Goal: Task Accomplishment & Management: Complete application form

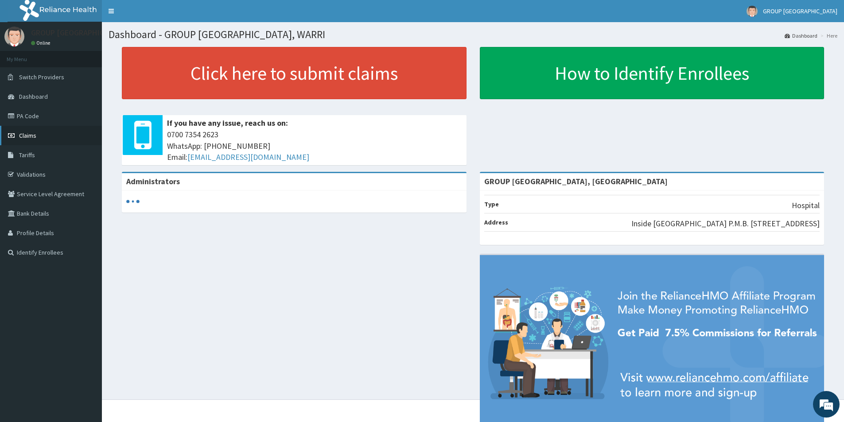
click at [55, 140] on link "Claims" at bounding box center [51, 135] width 102 height 19
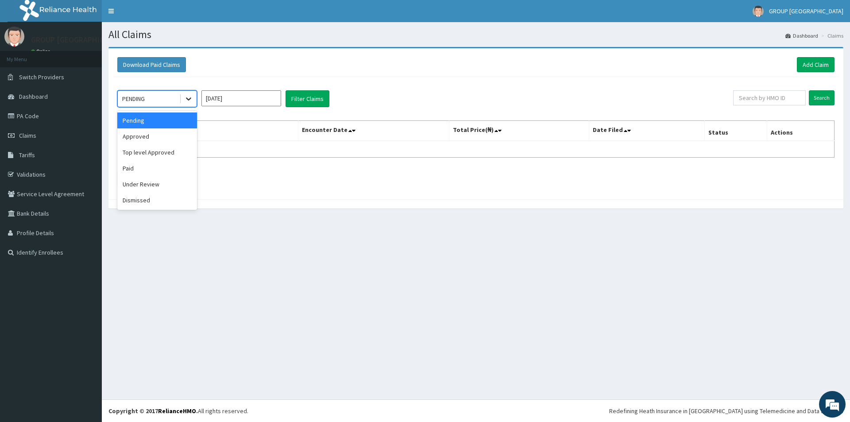
click at [195, 101] on div at bounding box center [189, 99] width 16 height 16
click at [181, 134] on div "Approved" at bounding box center [157, 136] width 80 height 16
click at [193, 100] on div at bounding box center [189, 99] width 16 height 16
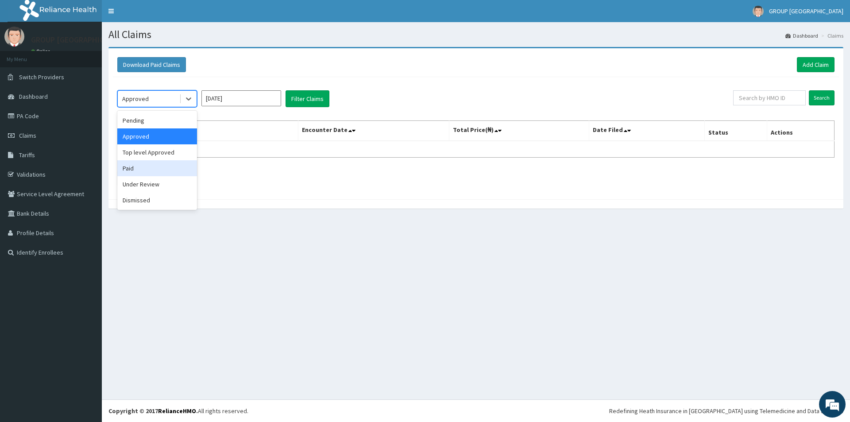
click at [156, 163] on div "Paid" at bounding box center [157, 168] width 80 height 16
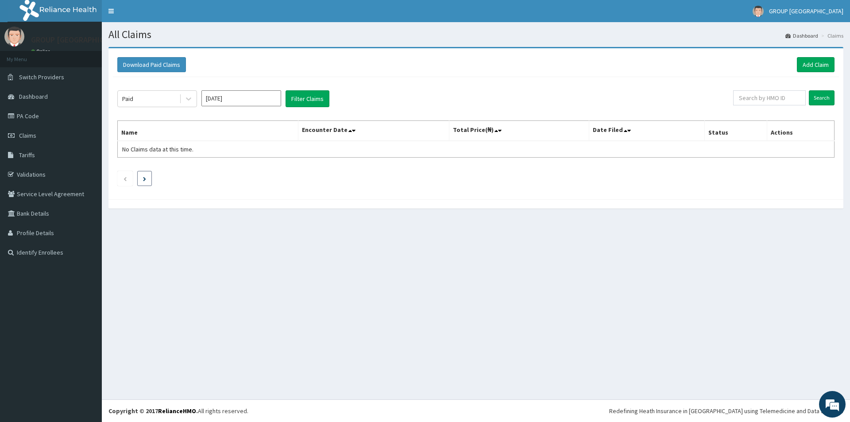
click at [142, 174] on li at bounding box center [144, 178] width 15 height 15
click at [125, 175] on link "Previous page" at bounding box center [125, 178] width 4 height 8
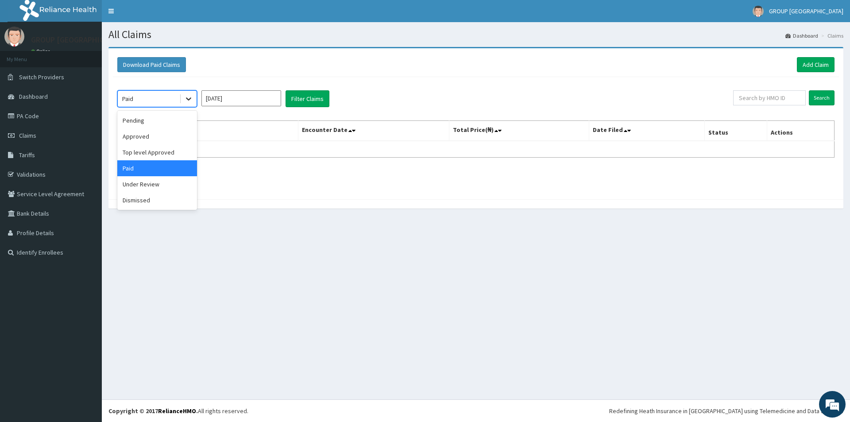
click at [190, 95] on icon at bounding box center [188, 98] width 9 height 9
click at [173, 121] on div "Pending" at bounding box center [157, 120] width 80 height 16
click at [806, 62] on link "Add Claim" at bounding box center [816, 64] width 38 height 15
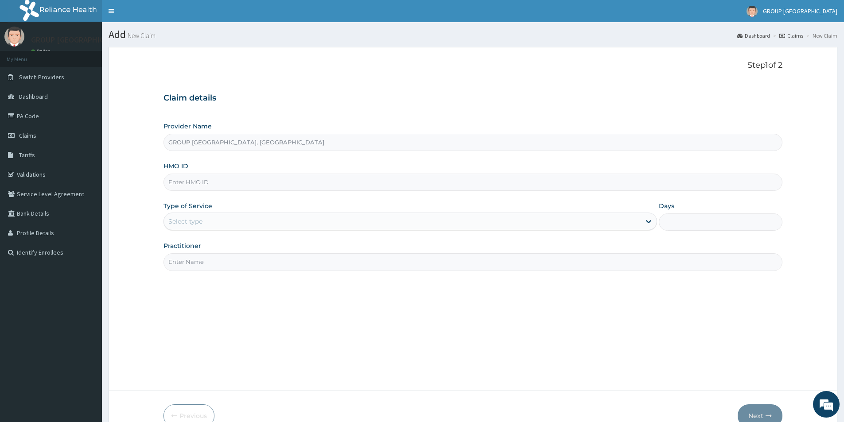
click at [380, 182] on input "HMO ID" at bounding box center [472, 182] width 619 height 17
type input "enp/10541/f"
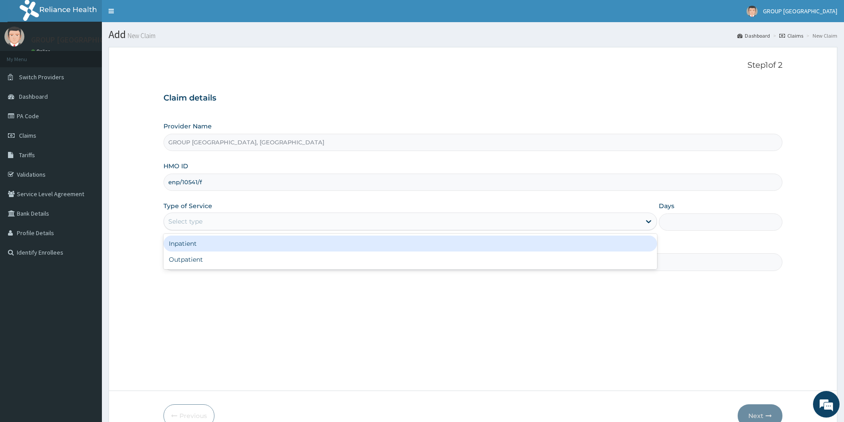
click at [377, 224] on div "Select type" at bounding box center [402, 221] width 477 height 14
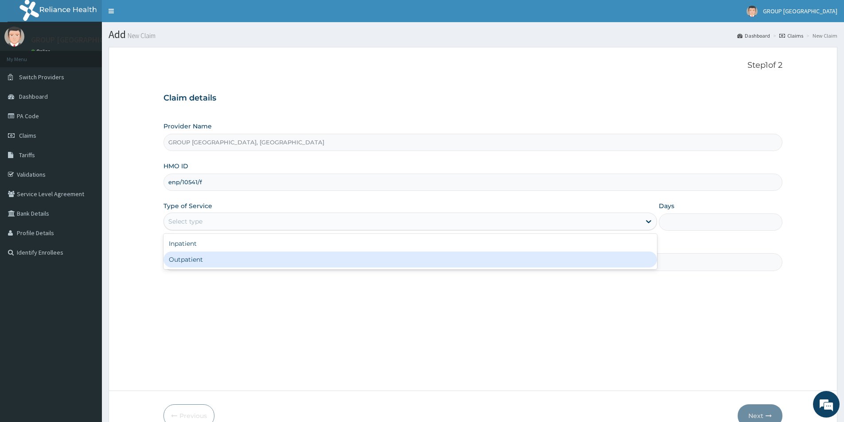
click at [380, 256] on div "Outpatient" at bounding box center [409, 260] width 493 height 16
type input "1"
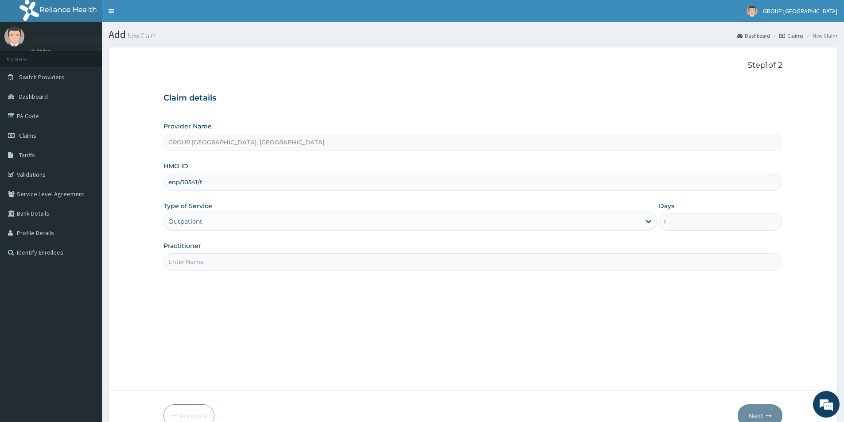
click at [376, 261] on input "Practitioner" at bounding box center [472, 261] width 619 height 17
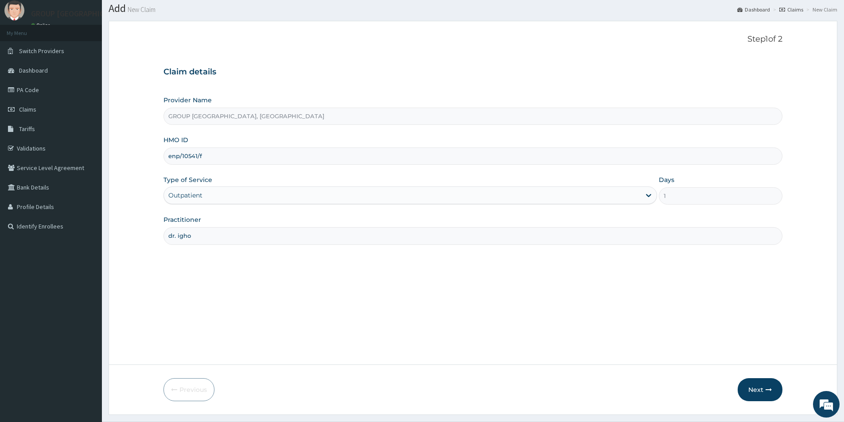
scroll to position [48, 0]
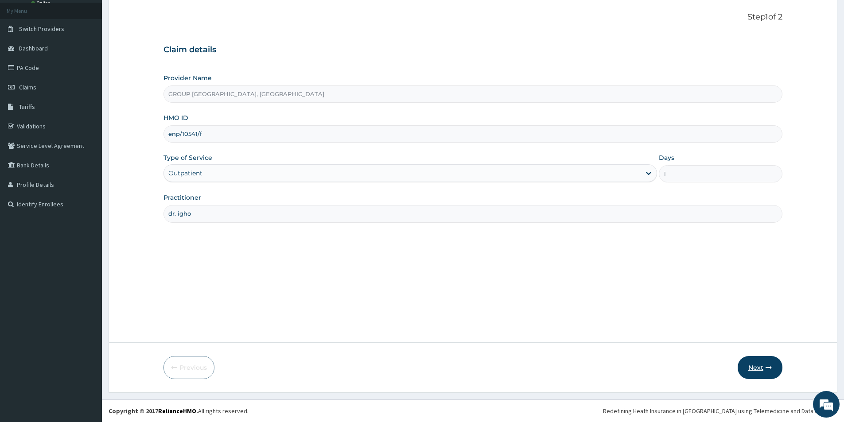
type input "dr. igho"
click at [756, 371] on button "Next" at bounding box center [759, 367] width 45 height 23
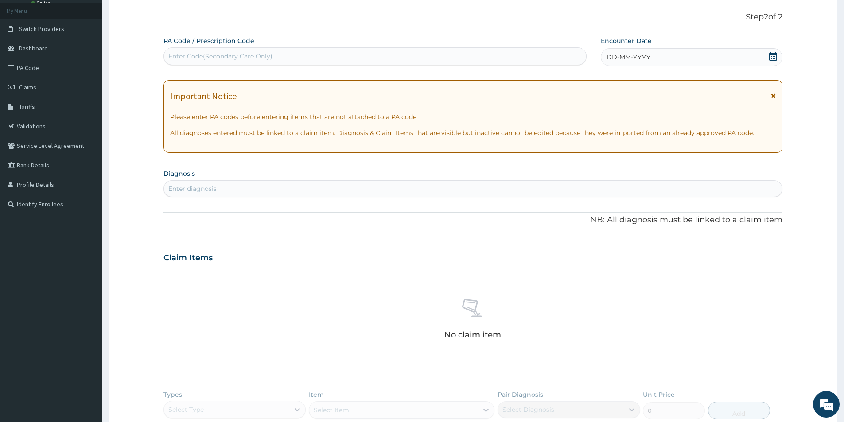
click at [678, 50] on div "DD-MM-YYYY" at bounding box center [691, 57] width 181 height 18
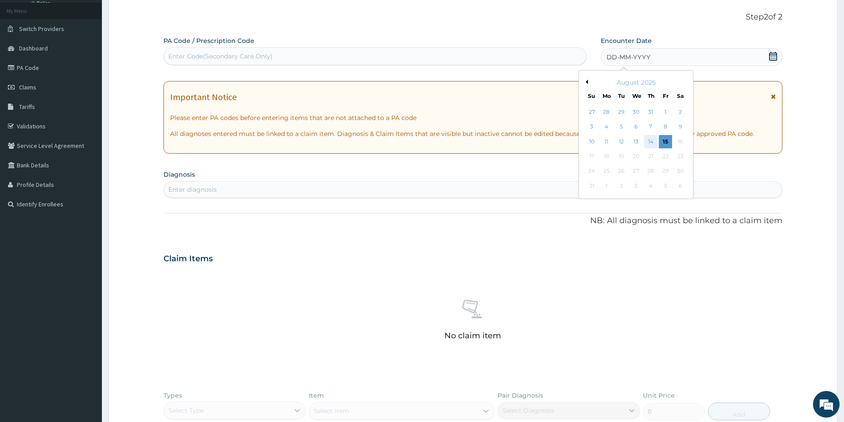
click at [651, 142] on div "14" at bounding box center [650, 141] width 13 height 13
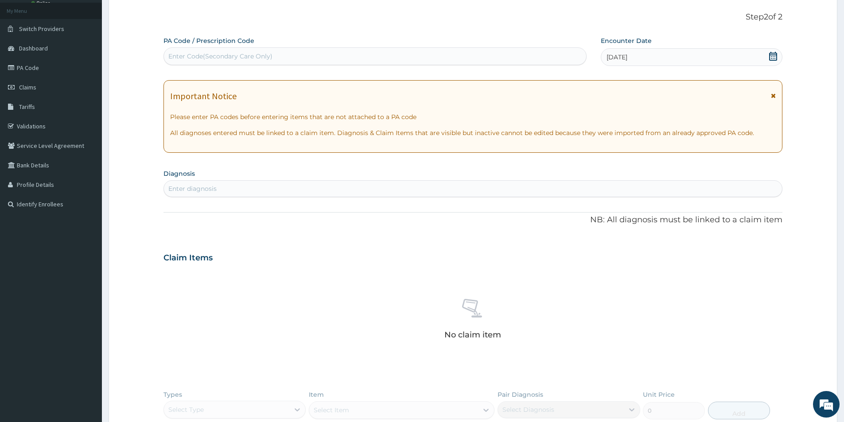
scroll to position [205, 0]
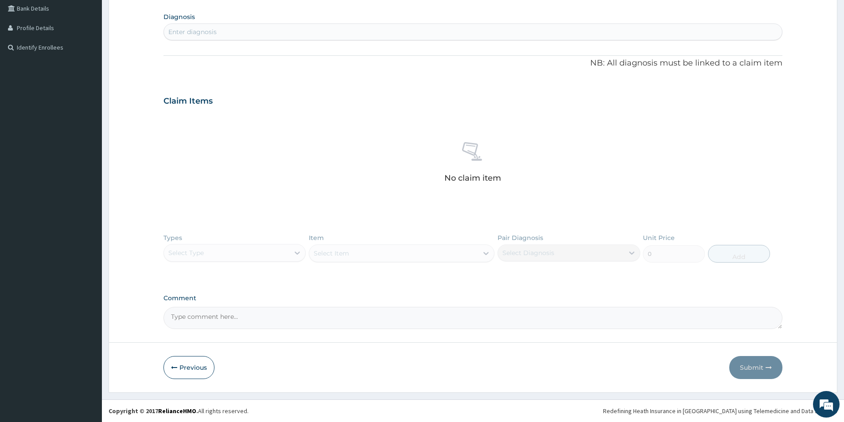
click at [434, 32] on div "Enter diagnosis" at bounding box center [473, 32] width 618 height 14
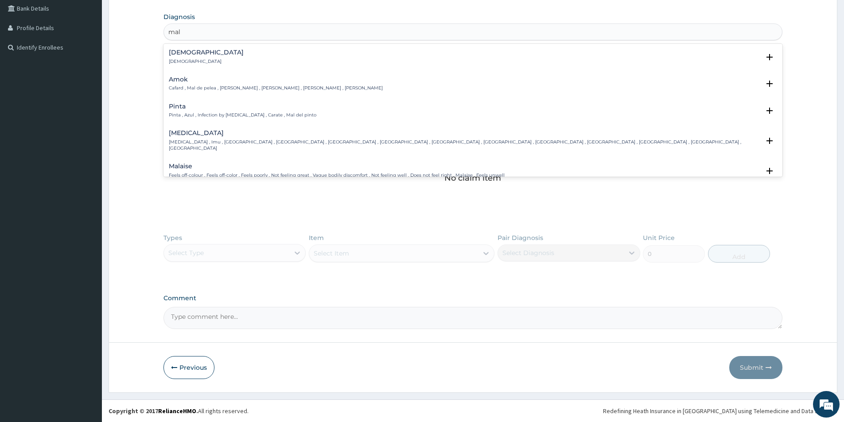
type input "mala"
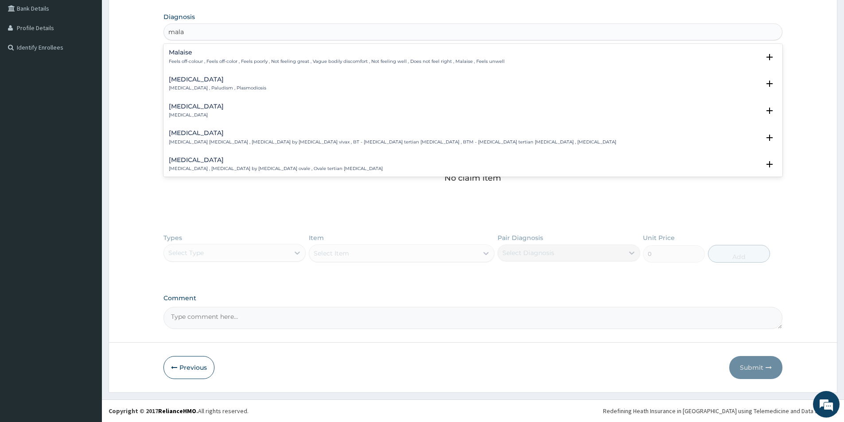
click at [256, 88] on div "Malaria Malaria , Paludism , Plasmodiosis" at bounding box center [473, 84] width 608 height 16
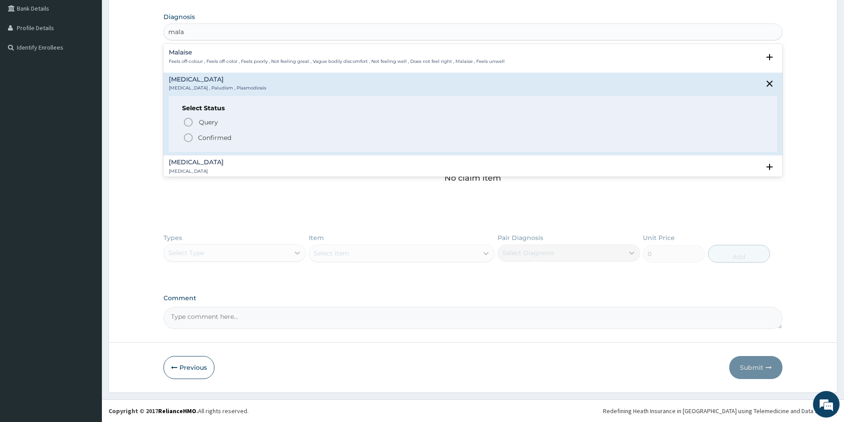
click at [252, 142] on span "Confirmed" at bounding box center [473, 137] width 581 height 11
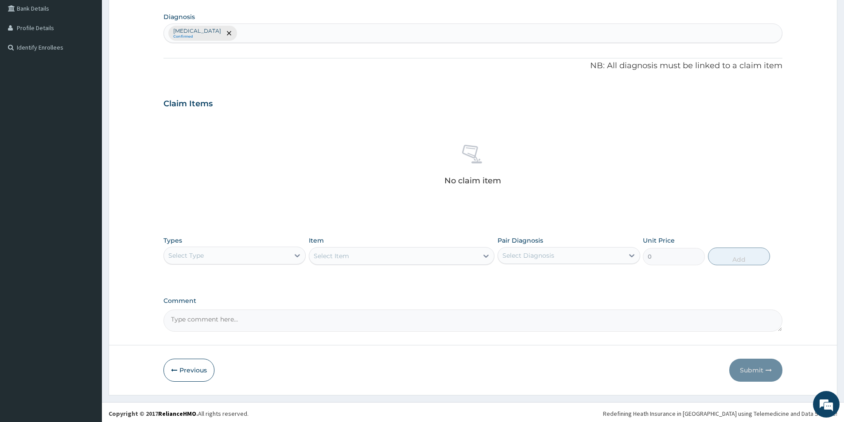
click at [263, 29] on div "Malaria Confirmed" at bounding box center [473, 33] width 618 height 19
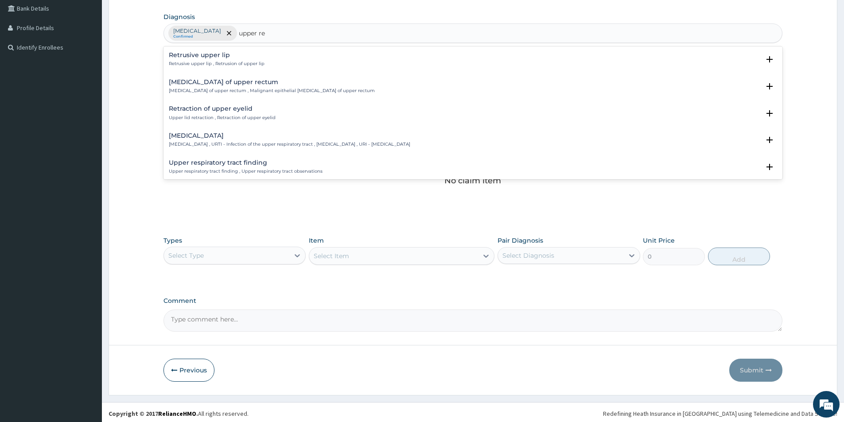
type input "upper res"
click at [266, 62] on p "[MEDICAL_DATA] , URTI - Infection of the upper respiratory tract , [MEDICAL_DAT…" at bounding box center [289, 64] width 241 height 6
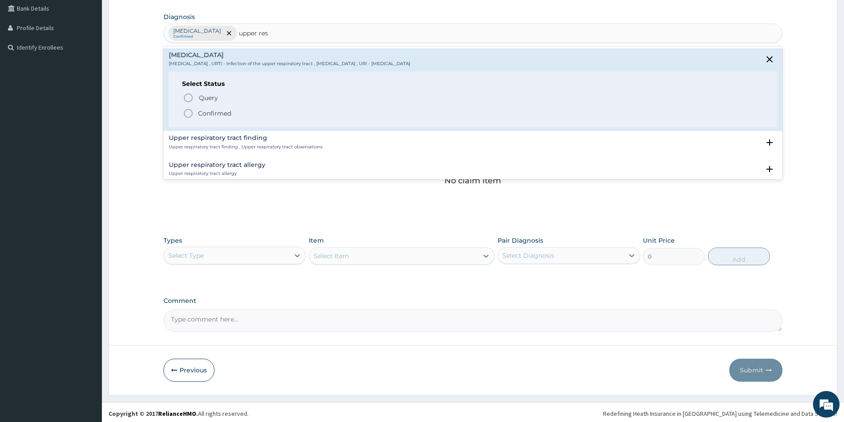
click at [256, 111] on span "Confirmed" at bounding box center [473, 113] width 581 height 11
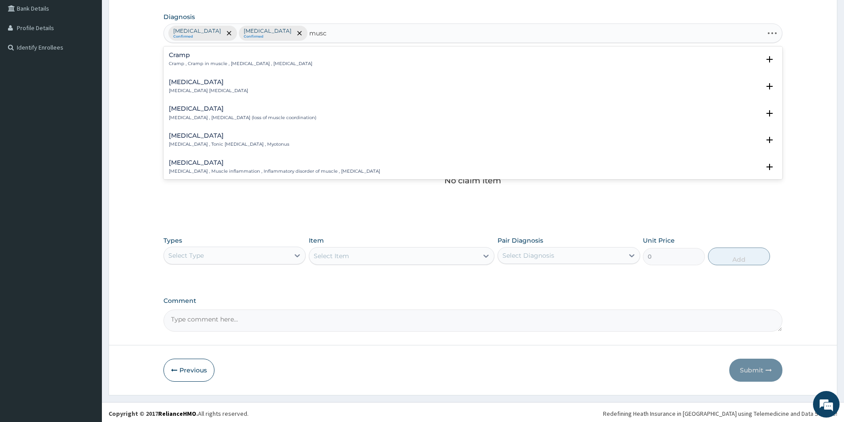
type input "muscu"
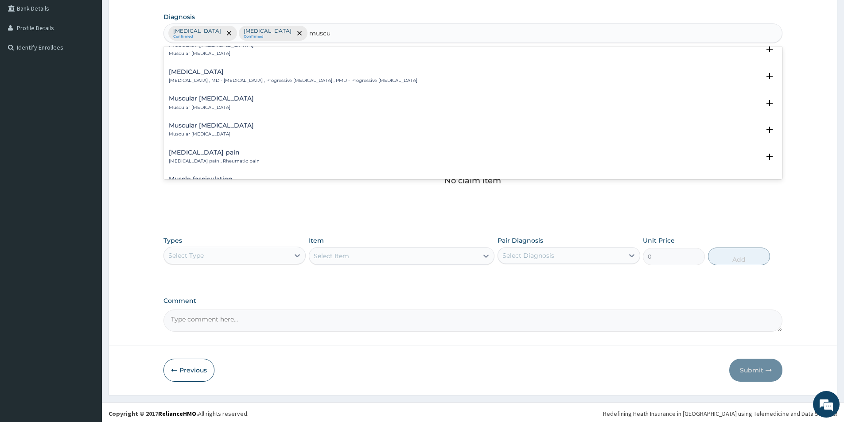
scroll to position [221, 0]
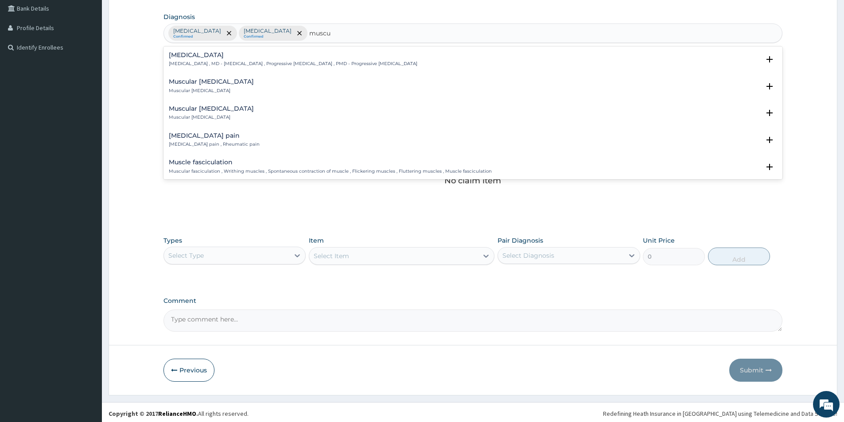
click at [245, 136] on h4 "[MEDICAL_DATA] pain" at bounding box center [214, 135] width 91 height 7
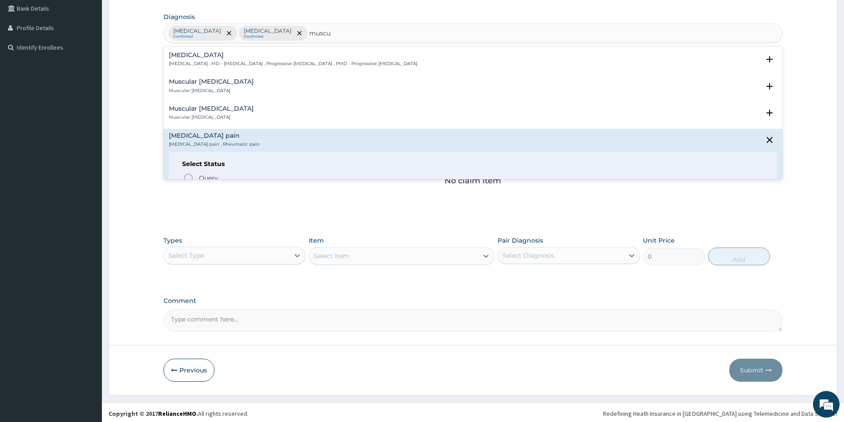
scroll to position [310, 0]
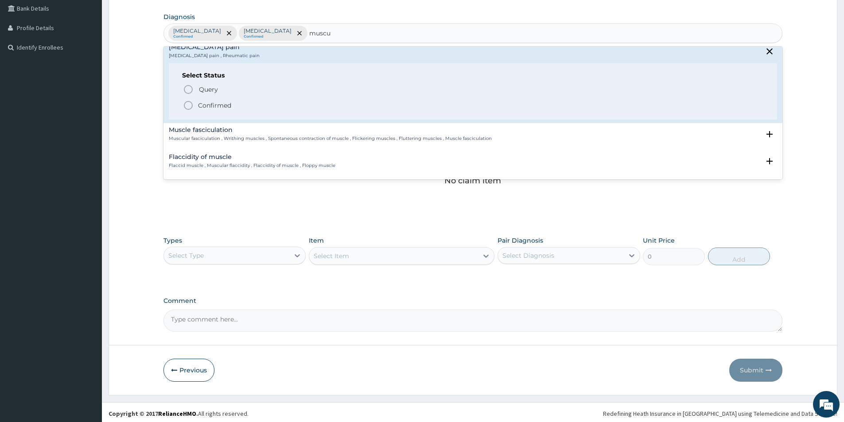
click at [188, 103] on icon "status option filled" at bounding box center [188, 105] width 11 height 11
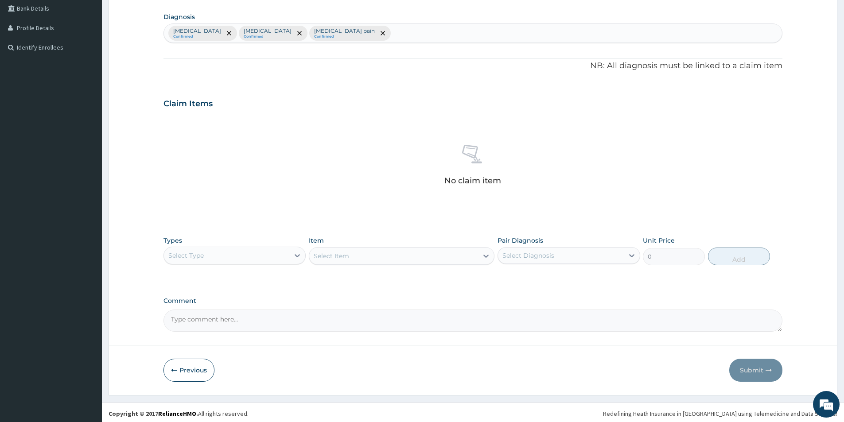
click at [392, 34] on input "text" at bounding box center [392, 33] width 1 height 9
type input "p"
type input "pha"
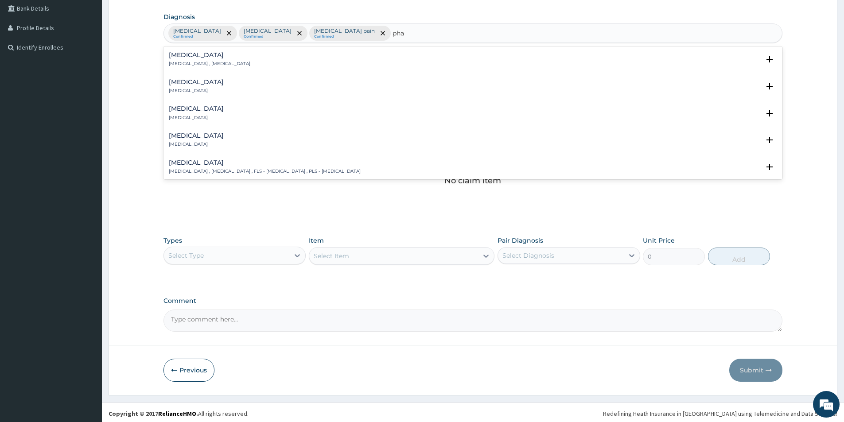
click at [218, 85] on div "Pharyngitis Pharyngitis" at bounding box center [473, 87] width 608 height 16
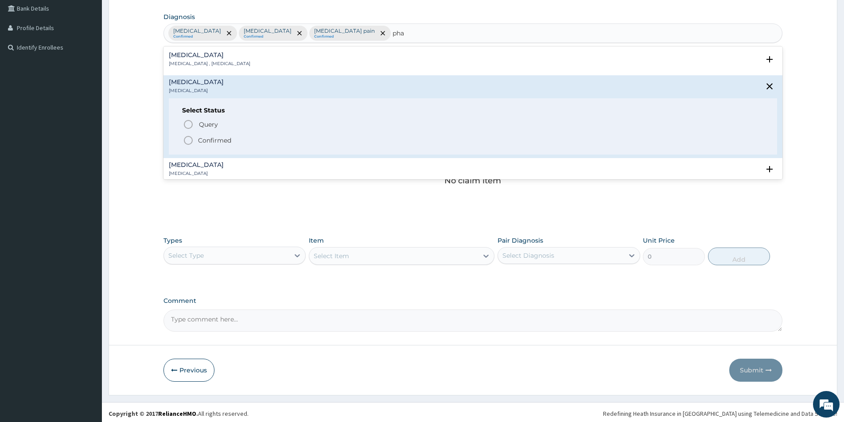
click at [205, 137] on p "Confirmed" at bounding box center [214, 140] width 33 height 9
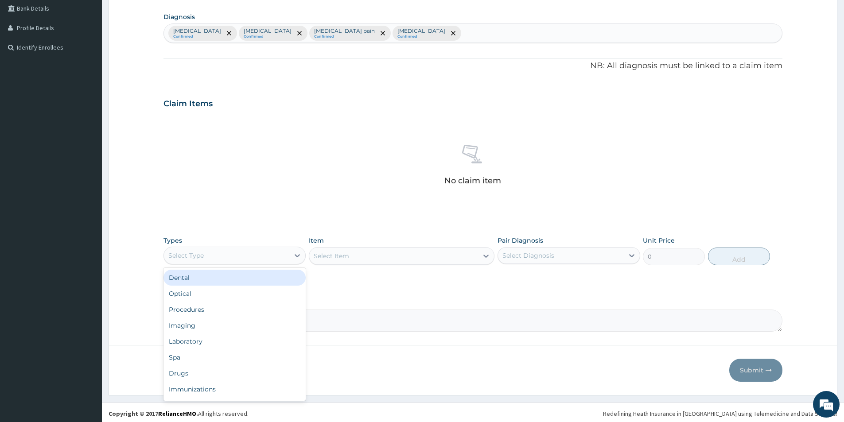
click at [216, 248] on div "Select Type" at bounding box center [226, 255] width 125 height 14
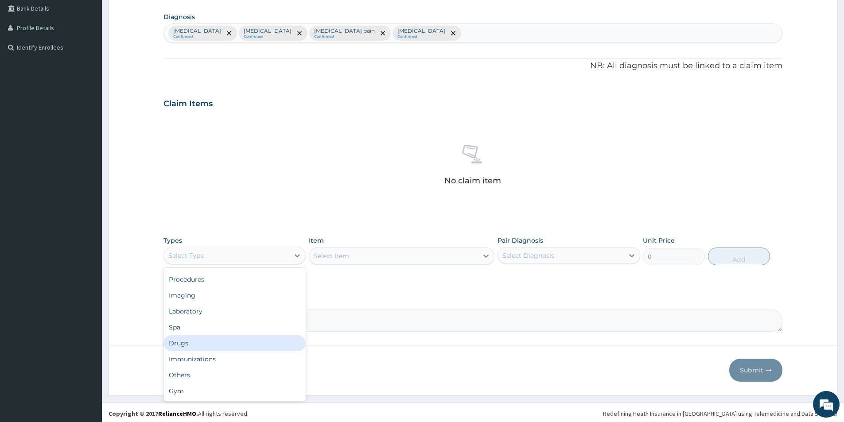
click at [251, 335] on div "Drugs" at bounding box center [234, 343] width 142 height 16
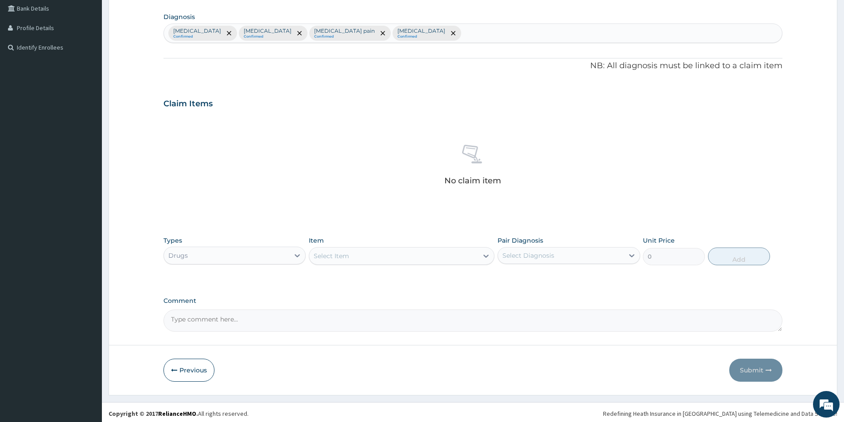
click at [361, 256] on div "Select Item" at bounding box center [393, 256] width 169 height 14
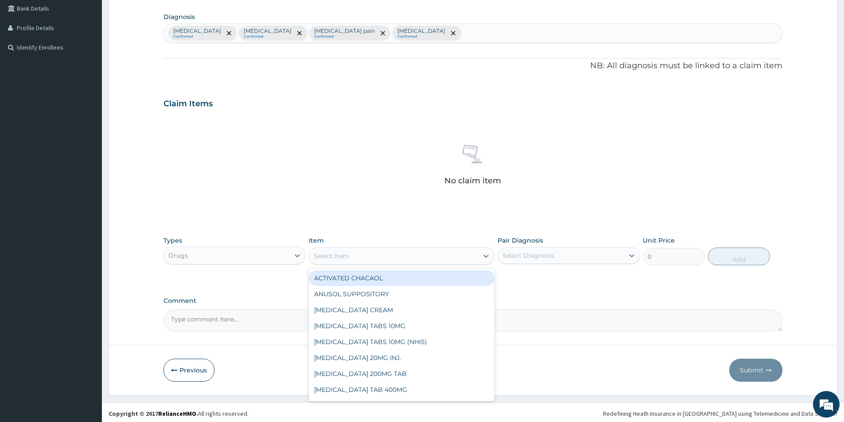
drag, startPoint x: 361, startPoint y: 256, endPoint x: 339, endPoint y: 256, distance: 22.1
click at [339, 256] on div "Select Item" at bounding box center [331, 256] width 35 height 9
type input "stre"
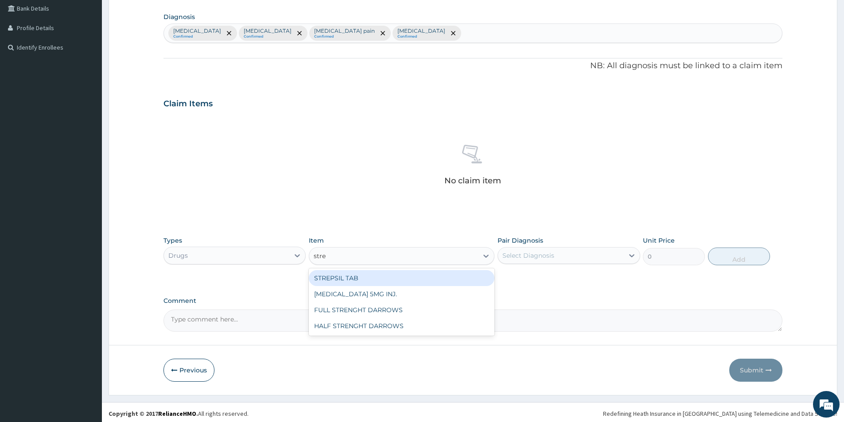
click at [339, 275] on div "STREPSIL TAB" at bounding box center [402, 278] width 186 height 16
type input "60"
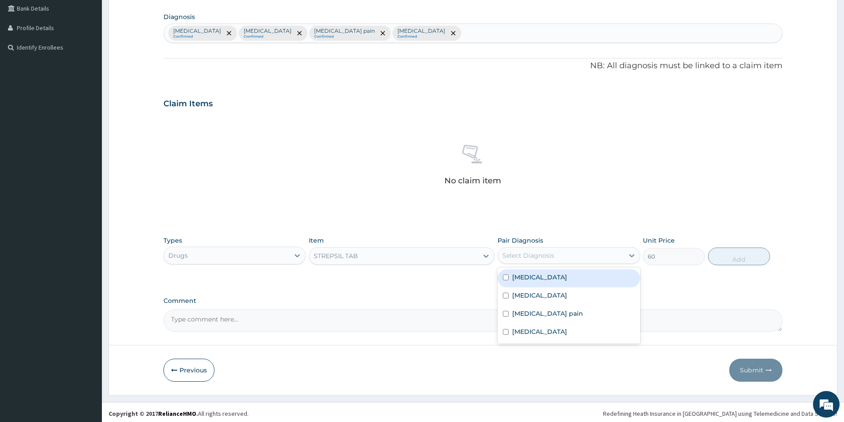
click at [518, 252] on div "Select Diagnosis" at bounding box center [528, 255] width 52 height 9
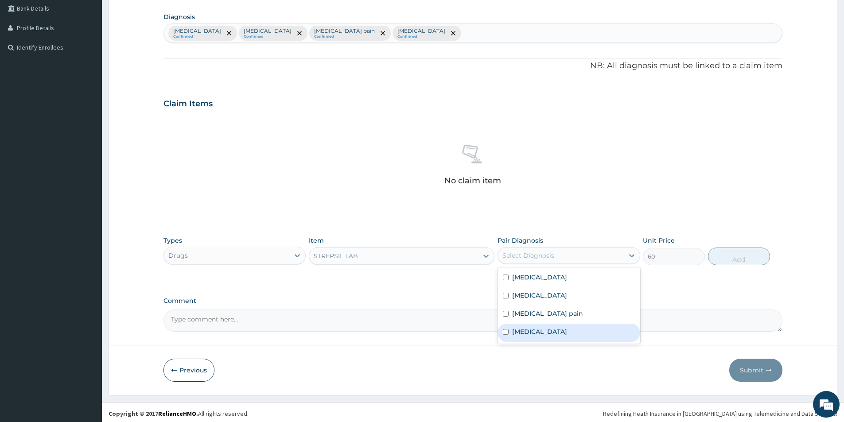
click at [520, 333] on label "Pharyngitis" at bounding box center [539, 331] width 55 height 9
checkbox input "true"
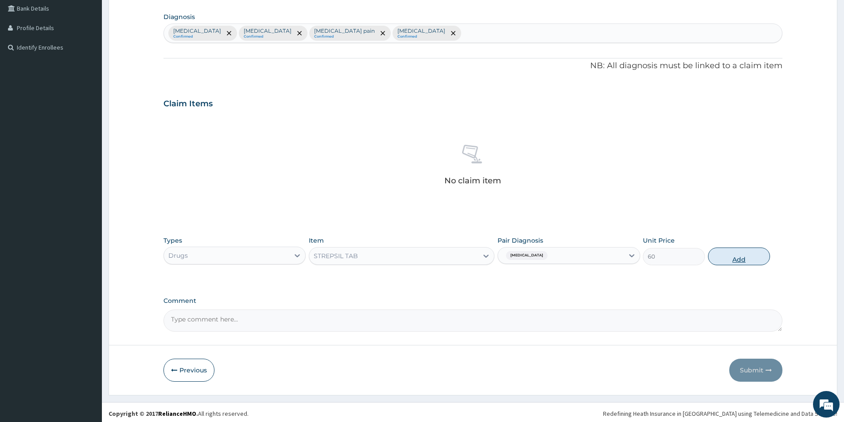
click at [733, 258] on button "Add" at bounding box center [739, 257] width 62 height 18
type input "0"
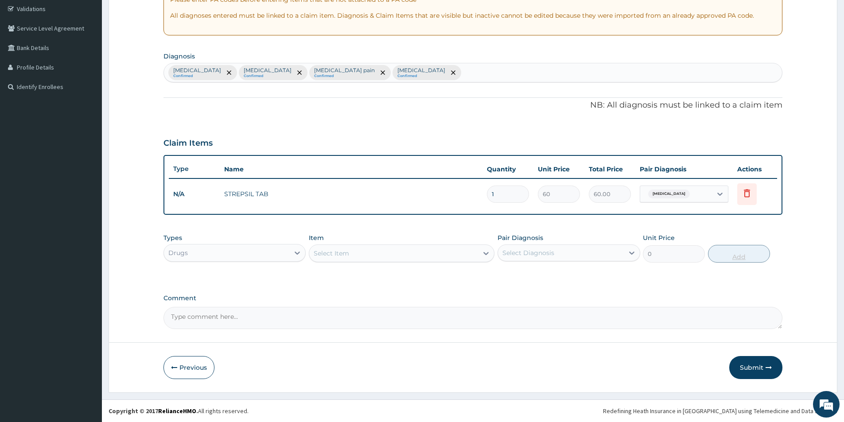
scroll to position [166, 0]
type input "0.00"
type input "6"
type input "360.00"
type input "6"
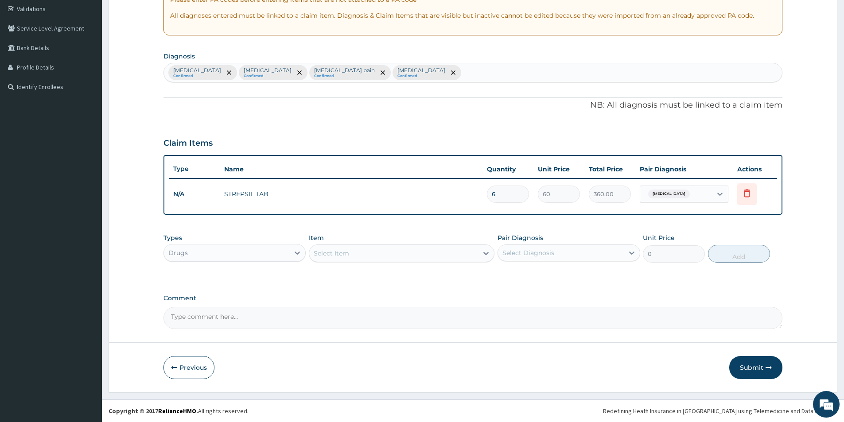
click at [353, 256] on div "Select Item" at bounding box center [393, 253] width 169 height 14
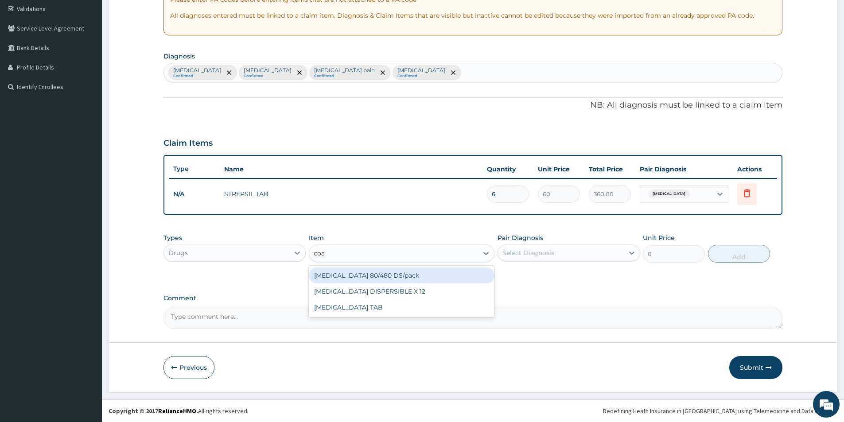
type input "coar"
click at [357, 277] on div "COARTEM 80/480 DS/pack" at bounding box center [402, 275] width 186 height 16
type input "2500"
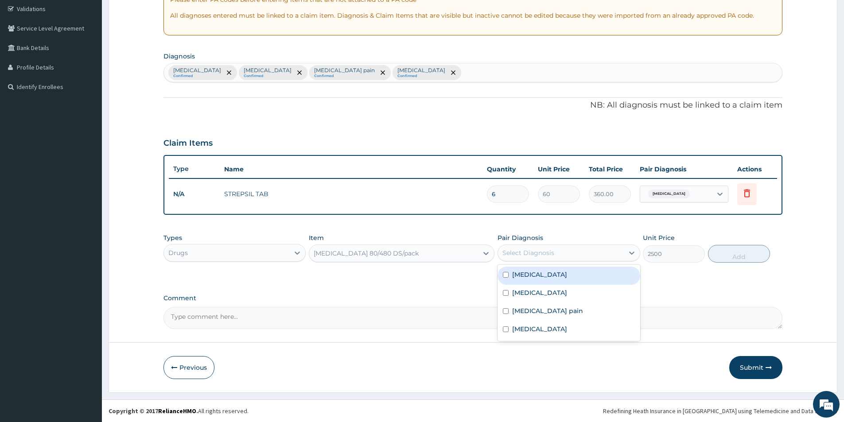
click at [550, 255] on div "Select Diagnosis" at bounding box center [528, 252] width 52 height 9
click at [545, 277] on div "Malaria" at bounding box center [568, 276] width 142 height 18
checkbox input "true"
click at [746, 256] on button "Add" at bounding box center [739, 254] width 62 height 18
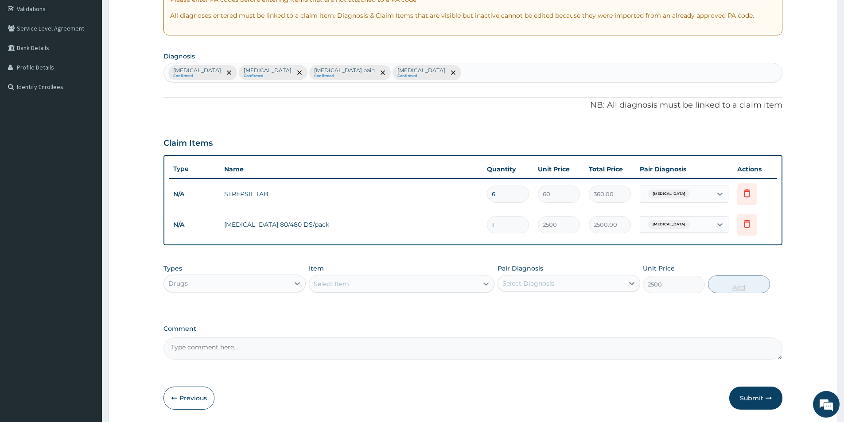
type input "0"
type input "0.00"
type input "1"
type input "2500.00"
type input "12"
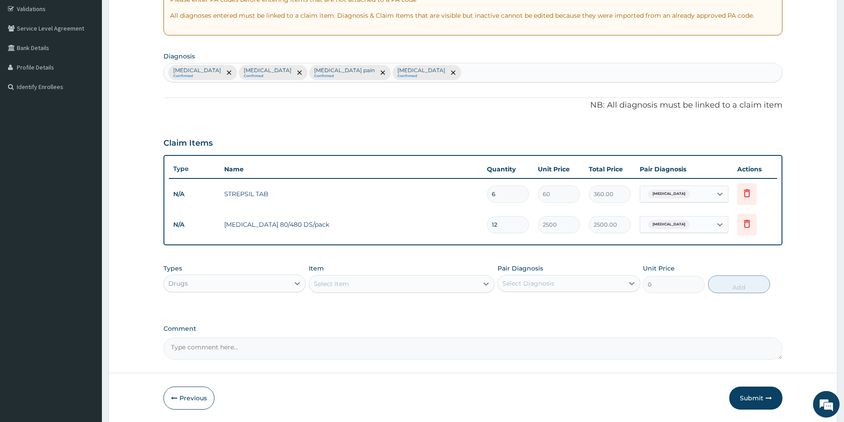
type input "30000.00"
type input "12"
click at [448, 291] on div "Select Item" at bounding box center [393, 284] width 169 height 14
type input "nect"
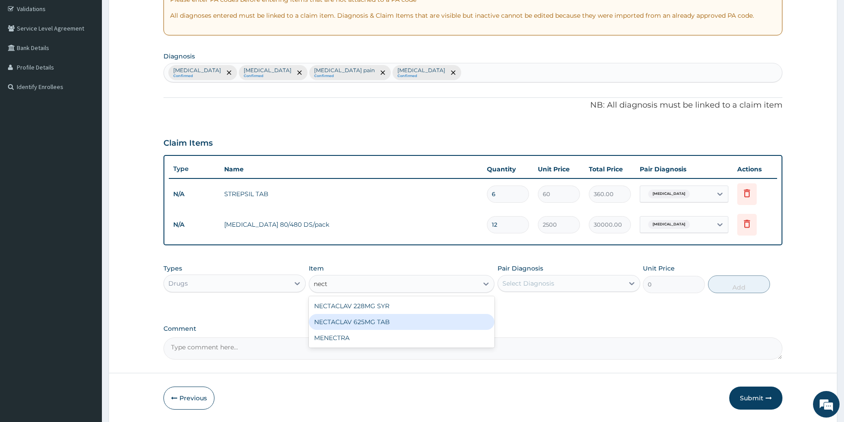
click at [422, 323] on div "NECTACLAV 625MG TAB" at bounding box center [402, 322] width 186 height 16
type input "200"
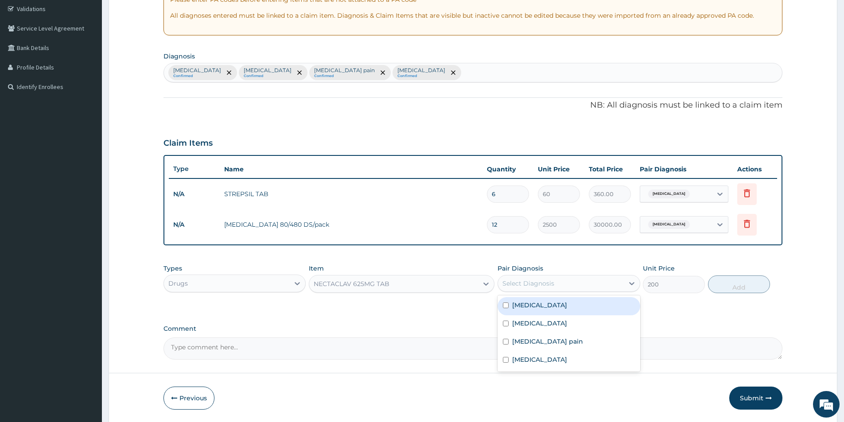
click at [532, 278] on div "Select Diagnosis" at bounding box center [560, 283] width 125 height 14
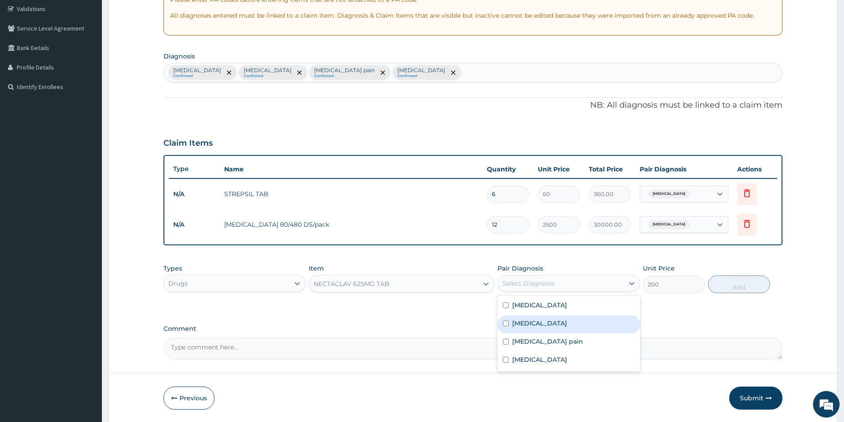
click at [527, 329] on div "[MEDICAL_DATA]" at bounding box center [568, 324] width 142 height 18
checkbox input "true"
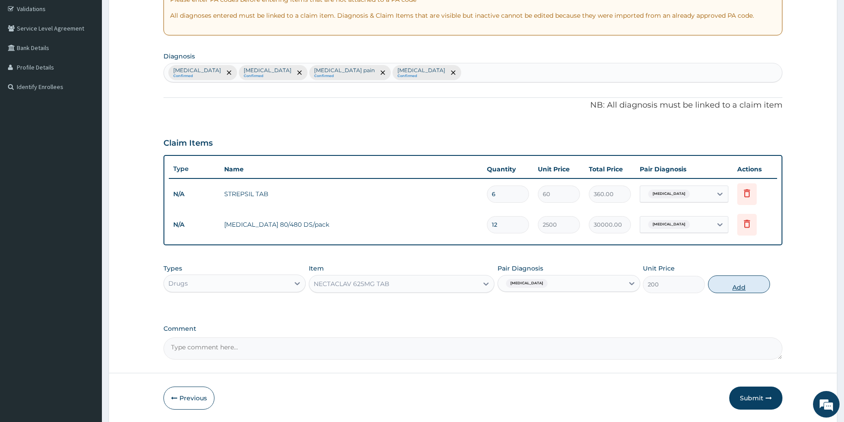
click at [734, 287] on button "Add" at bounding box center [739, 284] width 62 height 18
type input "0"
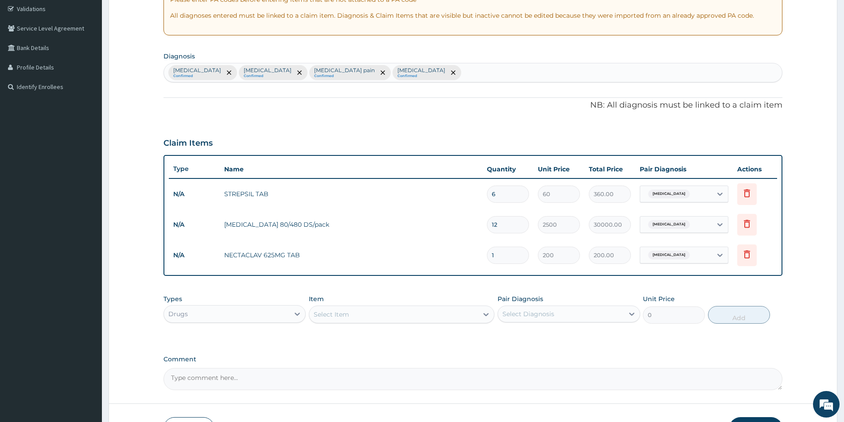
type input "10"
type input "2000.00"
type input "10"
click at [349, 315] on div "Select Item" at bounding box center [393, 314] width 169 height 14
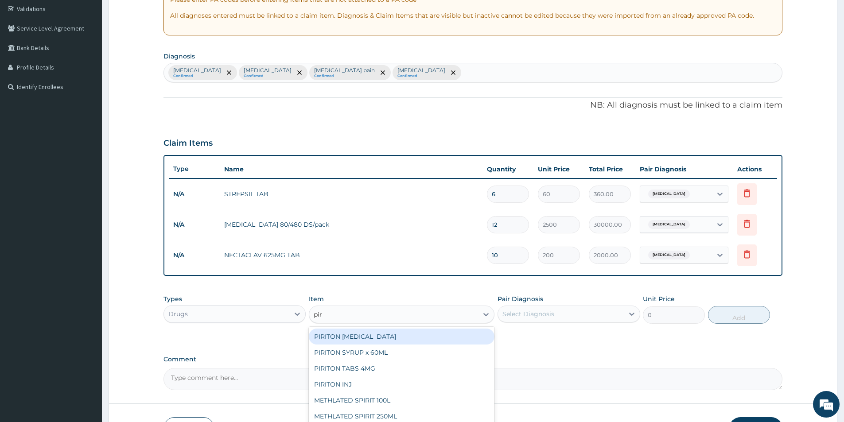
type input "piri"
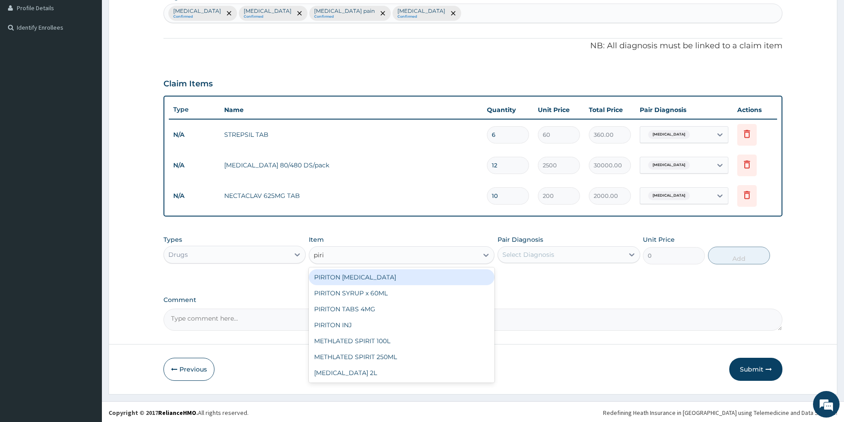
scroll to position [227, 0]
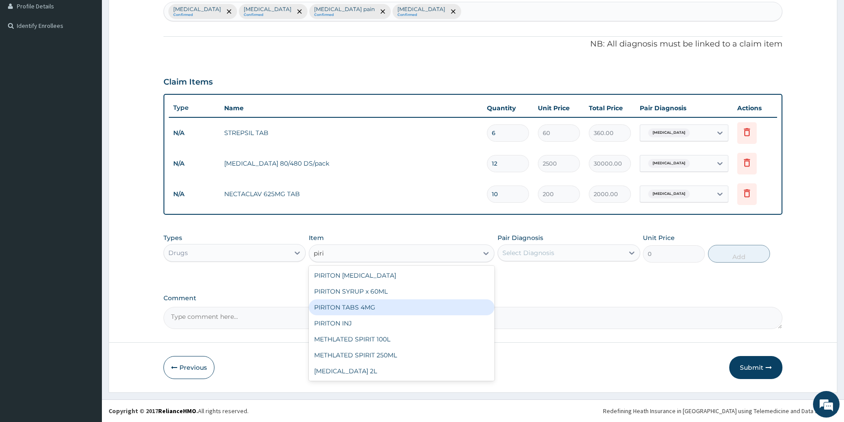
click at [349, 310] on div "PIRITON TABS 4MG" at bounding box center [402, 307] width 186 height 16
type input "20"
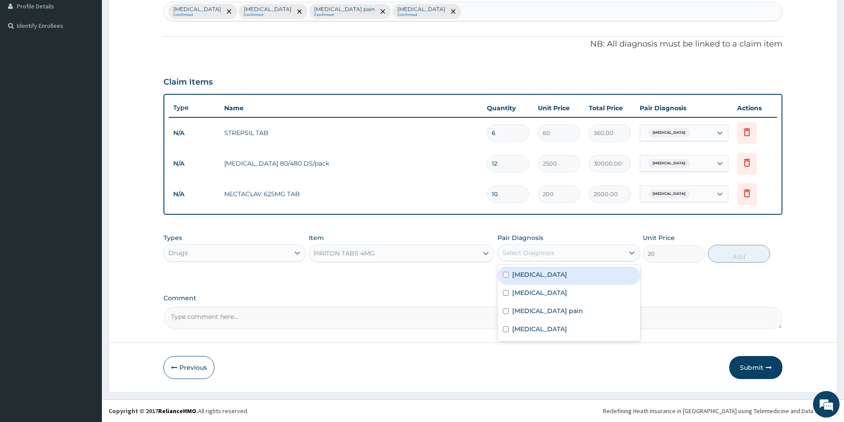
click at [566, 256] on div "Select Diagnosis" at bounding box center [560, 253] width 125 height 14
drag, startPoint x: 562, startPoint y: 293, endPoint x: 568, endPoint y: 290, distance: 6.9
click at [562, 292] on label "[MEDICAL_DATA]" at bounding box center [539, 292] width 55 height 9
checkbox input "true"
click at [721, 258] on button "Add" at bounding box center [739, 254] width 62 height 18
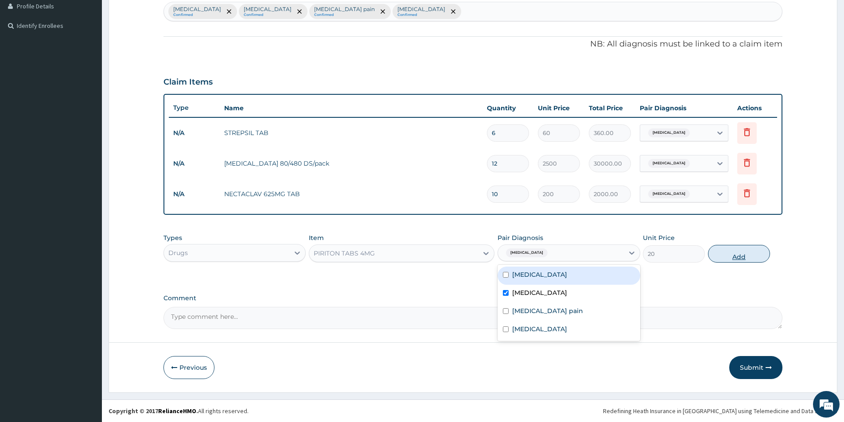
type input "0"
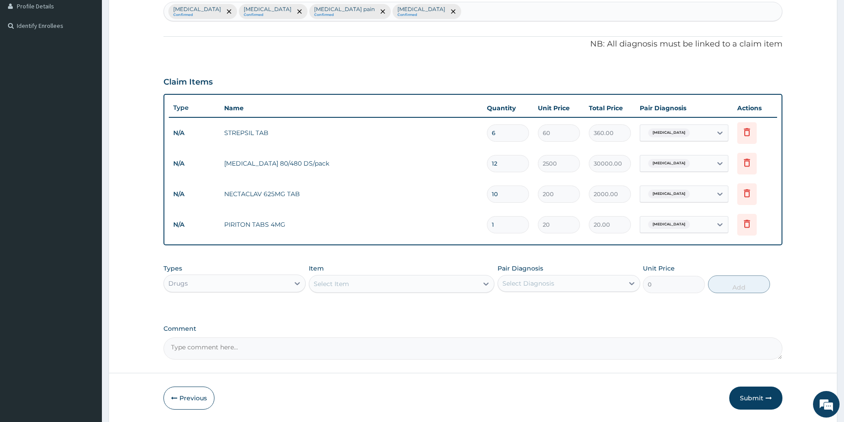
type input "10"
type input "200.00"
type input "10"
click at [457, 287] on div "Select Item" at bounding box center [393, 284] width 169 height 14
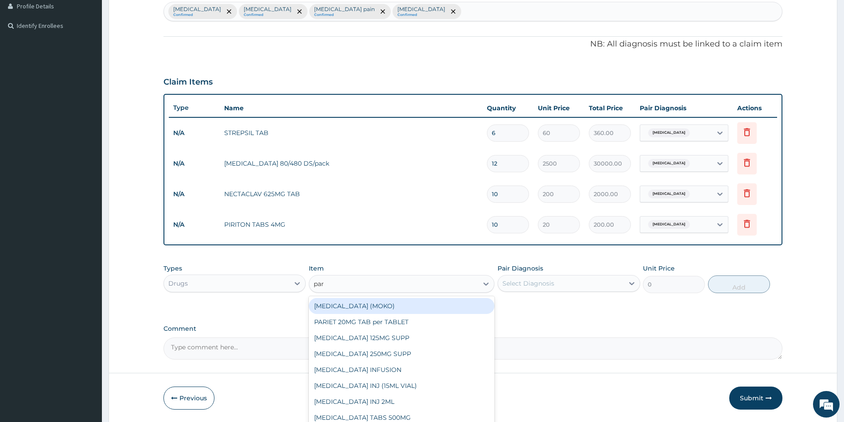
type input "para"
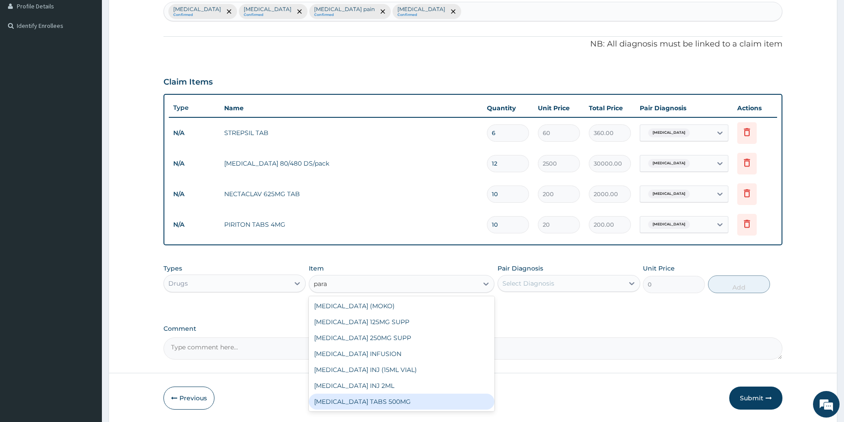
click at [435, 397] on div "PARACETAMOL TABS 500MG" at bounding box center [402, 402] width 186 height 16
type input "10"
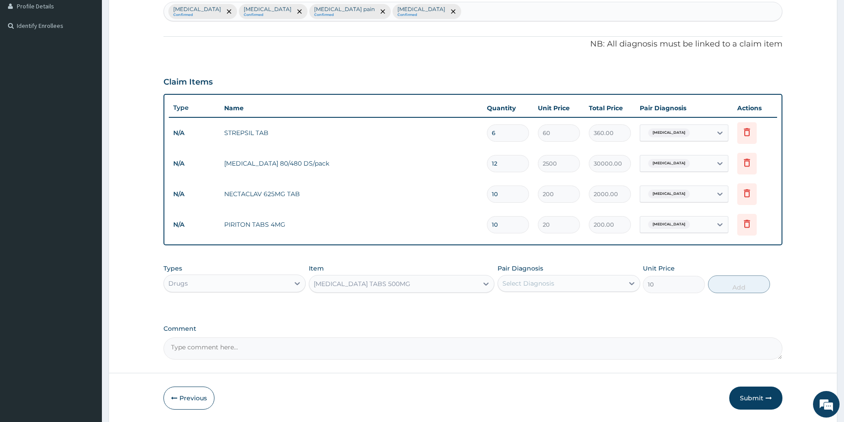
click at [535, 280] on div "Select Diagnosis" at bounding box center [528, 283] width 52 height 9
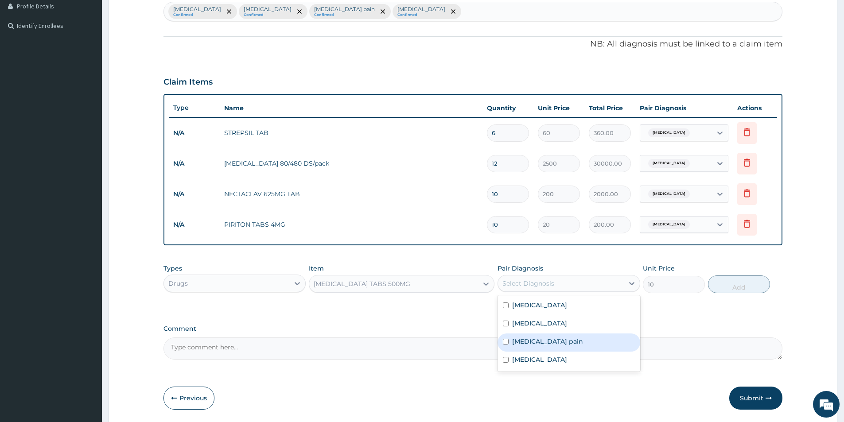
click at [528, 342] on label "[MEDICAL_DATA] pain" at bounding box center [547, 341] width 71 height 9
checkbox input "true"
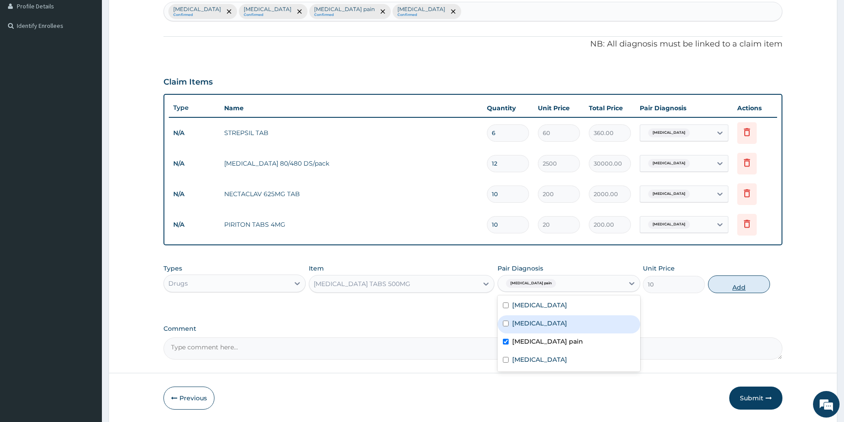
click at [748, 287] on button "Add" at bounding box center [739, 284] width 62 height 18
type input "0"
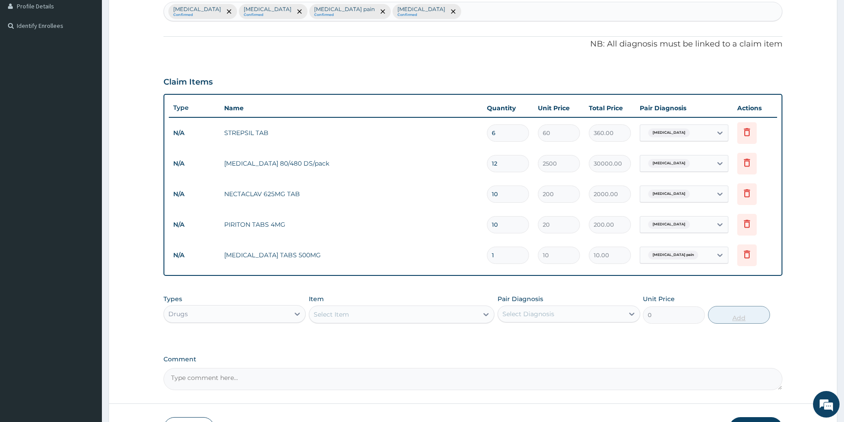
type input "11"
type input "110.00"
type input "112"
type input "1120.00"
type input "11"
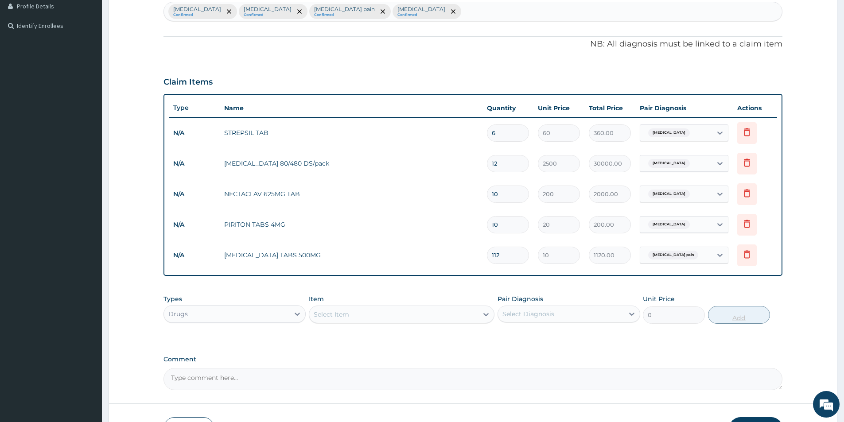
type input "110.00"
type input "1"
type input "10.00"
type input "0.00"
type input "1"
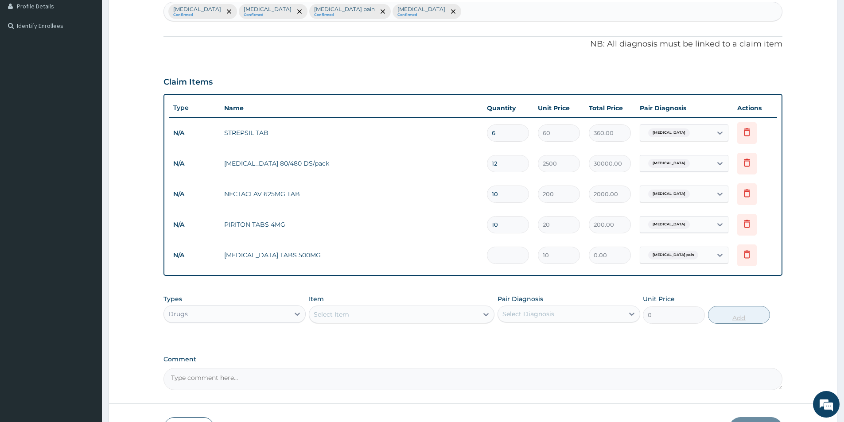
type input "10.00"
type input "12"
type input "120.00"
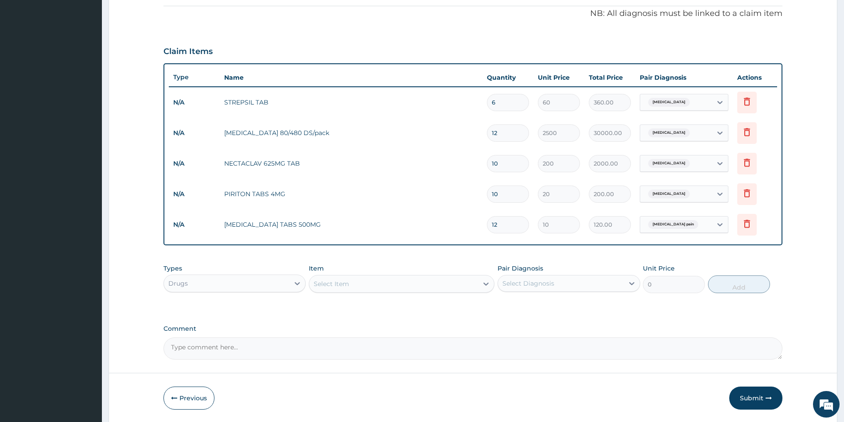
scroll to position [288, 0]
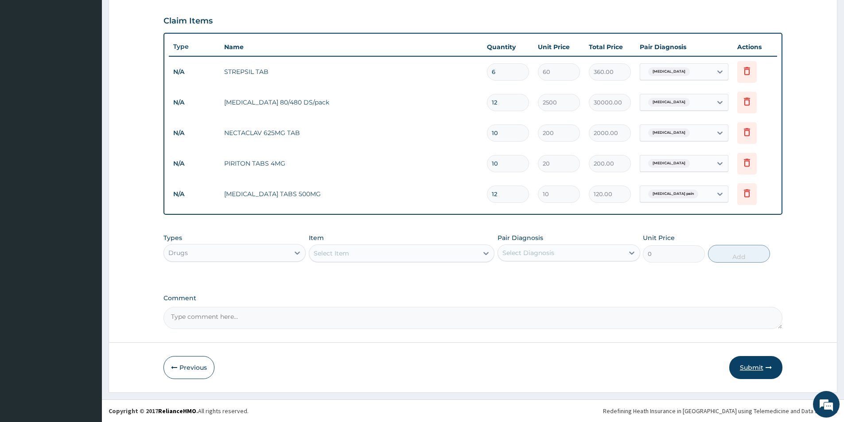
type input "12"
click at [746, 360] on button "Submit" at bounding box center [755, 367] width 53 height 23
click at [176, 365] on icon "button" at bounding box center [174, 367] width 6 height 6
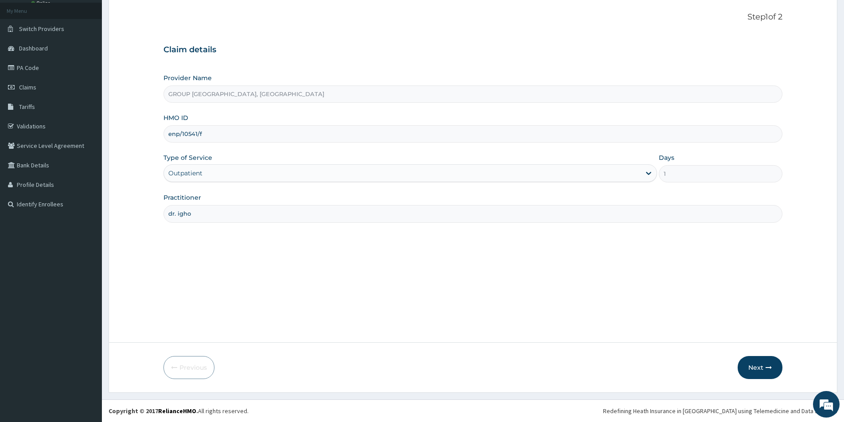
click at [200, 132] on input "enp/10541/f" at bounding box center [472, 133] width 619 height 17
click at [202, 133] on input "enp/10541/f" at bounding box center [472, 133] width 619 height 17
type input "enp/10541/e"
click at [764, 367] on button "Next" at bounding box center [759, 367] width 45 height 23
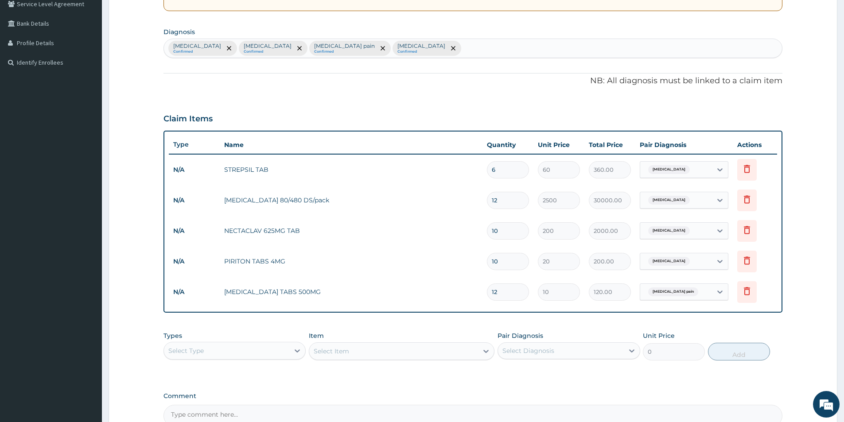
scroll to position [270, 0]
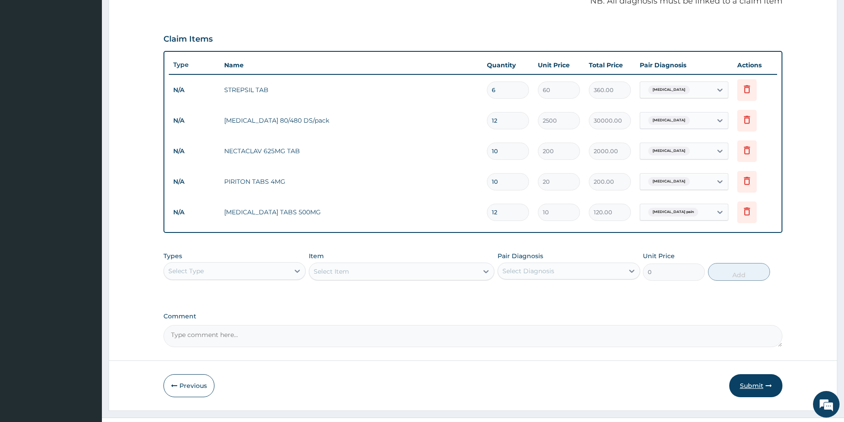
click at [761, 389] on button "Submit" at bounding box center [755, 385] width 53 height 23
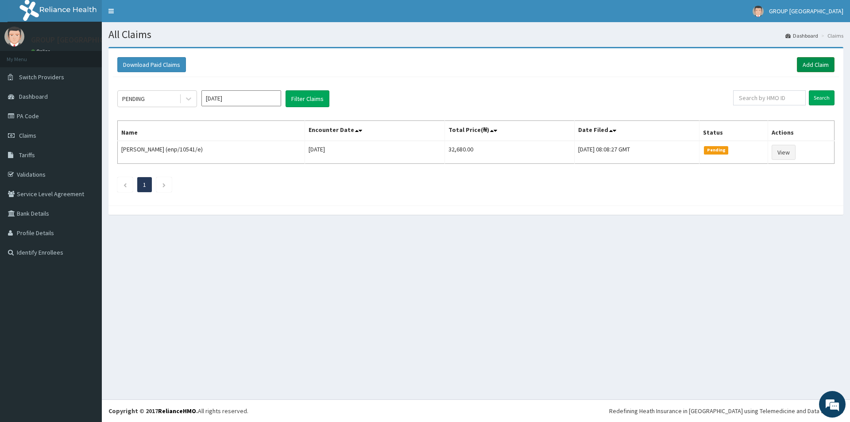
click at [809, 60] on link "Add Claim" at bounding box center [816, 64] width 38 height 15
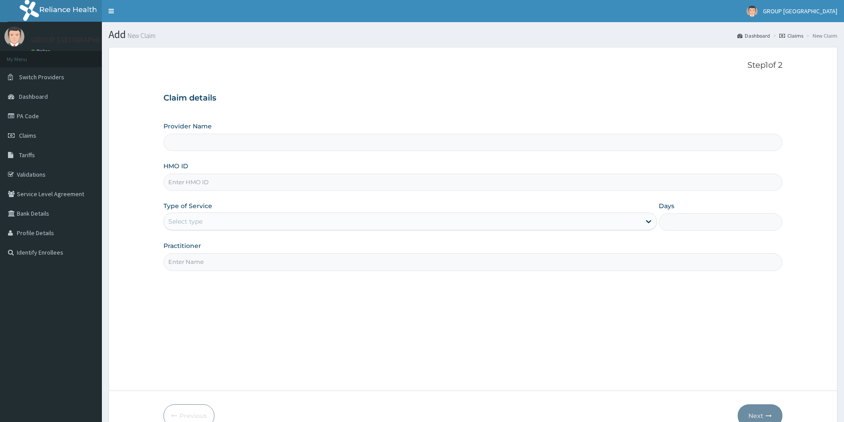
click at [475, 187] on input "HMO ID" at bounding box center [472, 182] width 619 height 17
type input "GROUP [GEOGRAPHIC_DATA], [GEOGRAPHIC_DATA]"
type input "aen/10228/e"
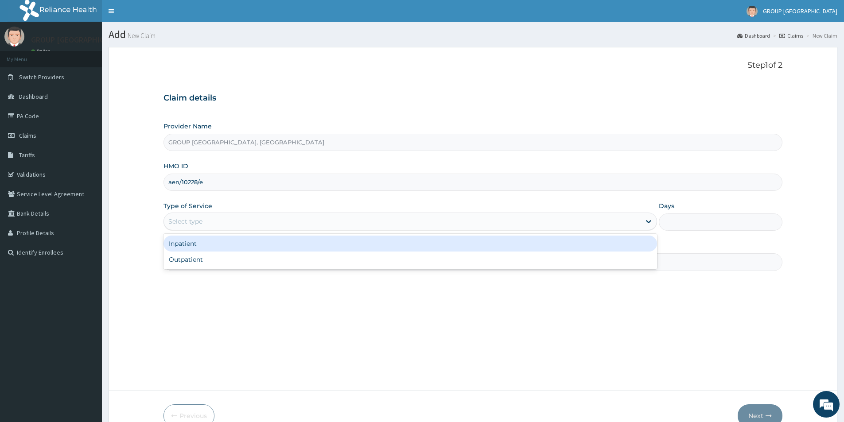
click at [455, 226] on div "Select type" at bounding box center [402, 221] width 477 height 14
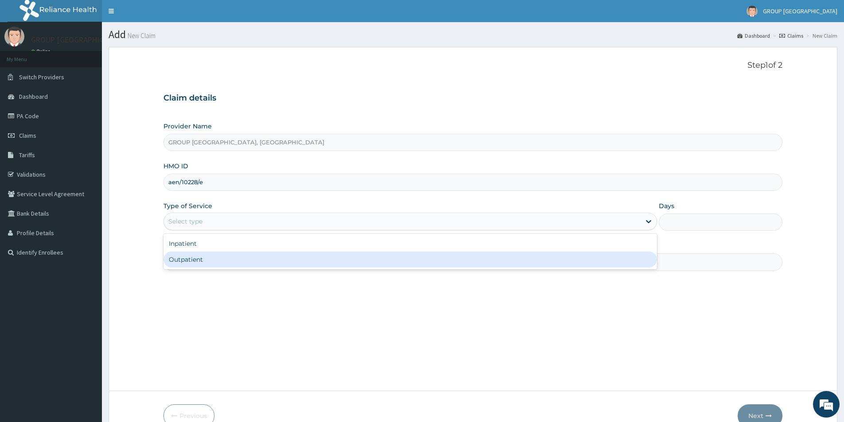
click at [443, 259] on div "Outpatient" at bounding box center [409, 260] width 493 height 16
type input "1"
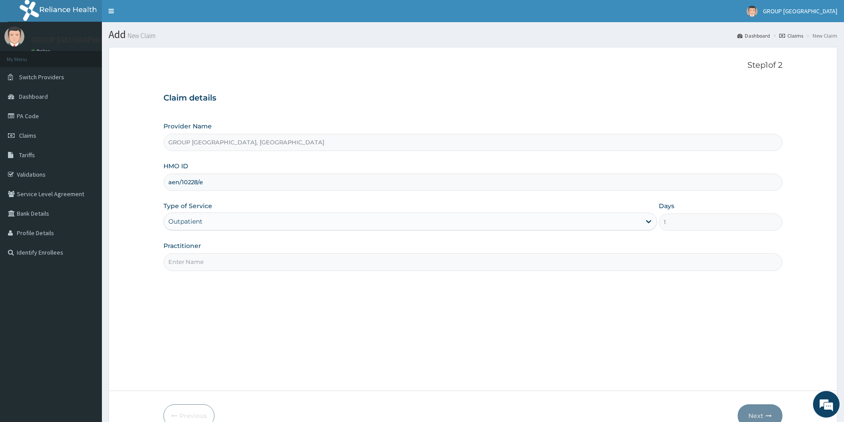
click at [459, 260] on input "Practitioner" at bounding box center [472, 261] width 619 height 17
type input "DR MUKADI"
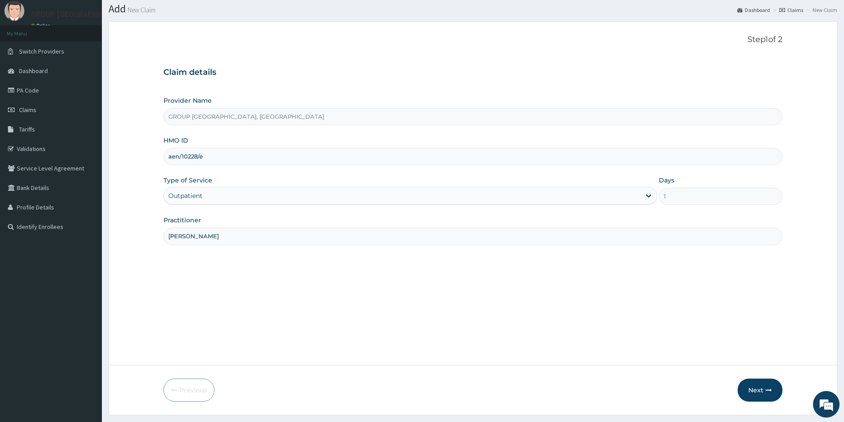
scroll to position [48, 0]
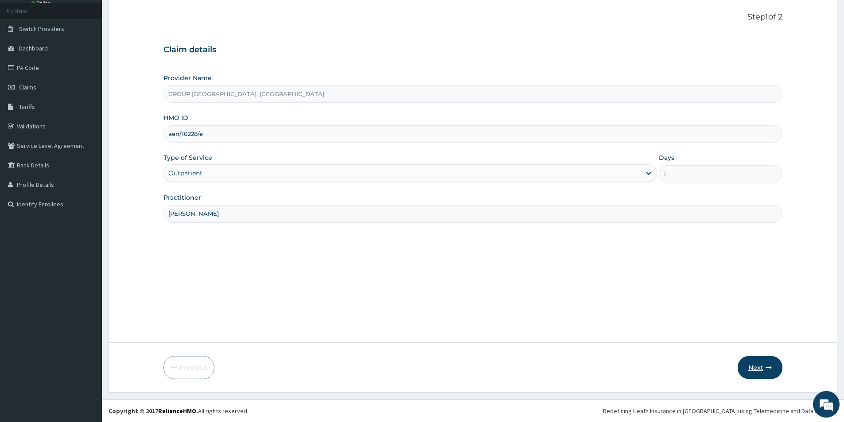
click at [762, 368] on button "Next" at bounding box center [759, 367] width 45 height 23
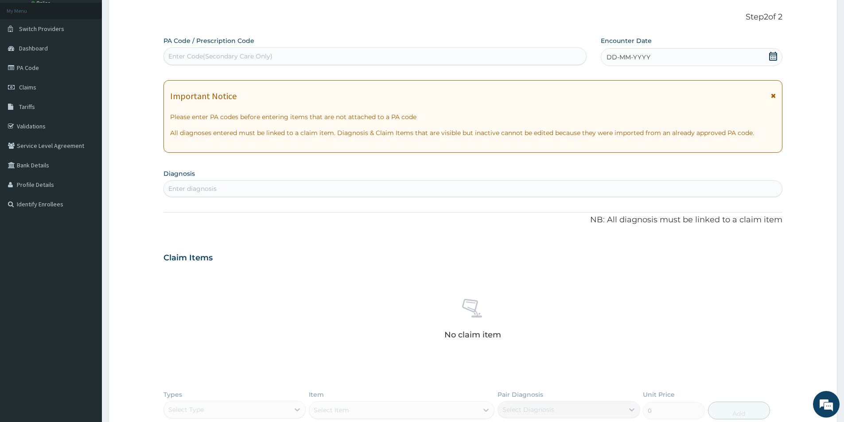
click at [621, 56] on span "DD-MM-YYYY" at bounding box center [628, 57] width 44 height 9
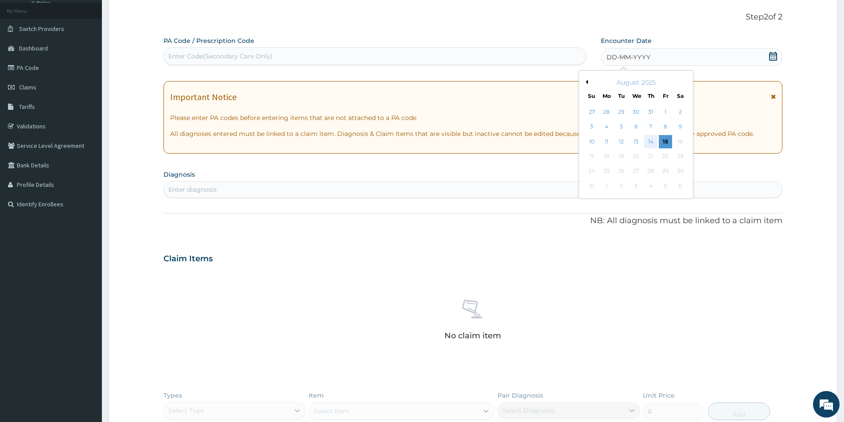
click at [648, 140] on div "14" at bounding box center [650, 141] width 13 height 13
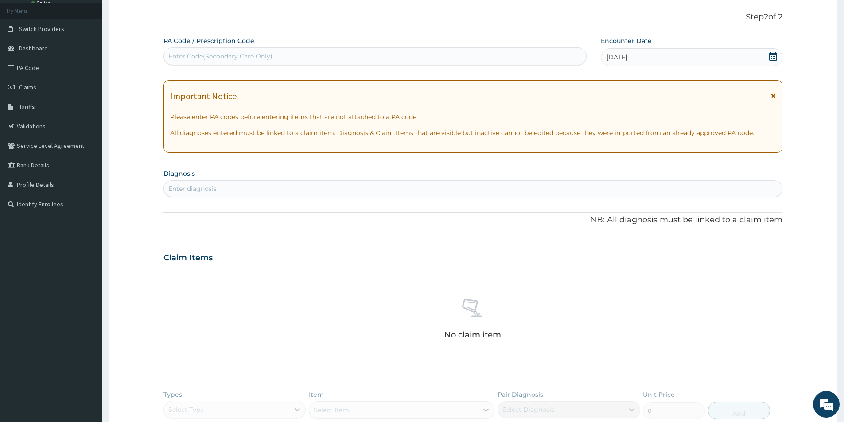
click at [473, 194] on div "Enter diagnosis" at bounding box center [473, 189] width 618 height 14
click at [472, 185] on div "Enter diagnosis" at bounding box center [473, 189] width 618 height 14
click at [330, 184] on div "Enter diagnosis" at bounding box center [473, 189] width 618 height 14
type input "upper res"
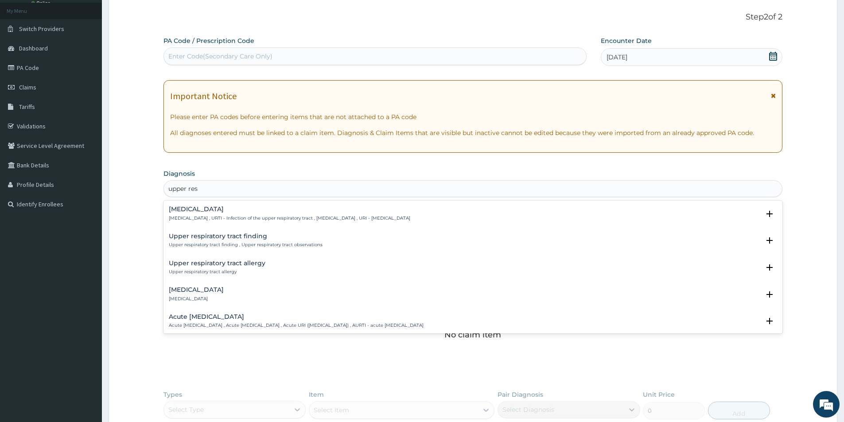
click at [323, 206] on h4 "[MEDICAL_DATA]" at bounding box center [289, 209] width 241 height 7
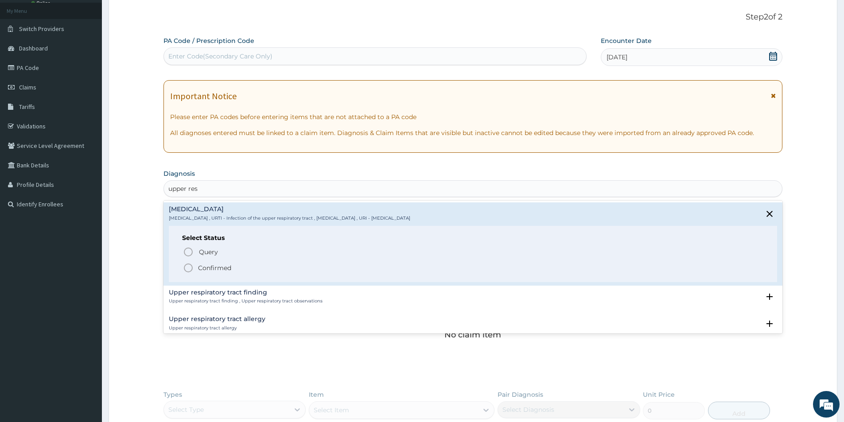
click at [278, 272] on span "Confirmed" at bounding box center [473, 268] width 581 height 11
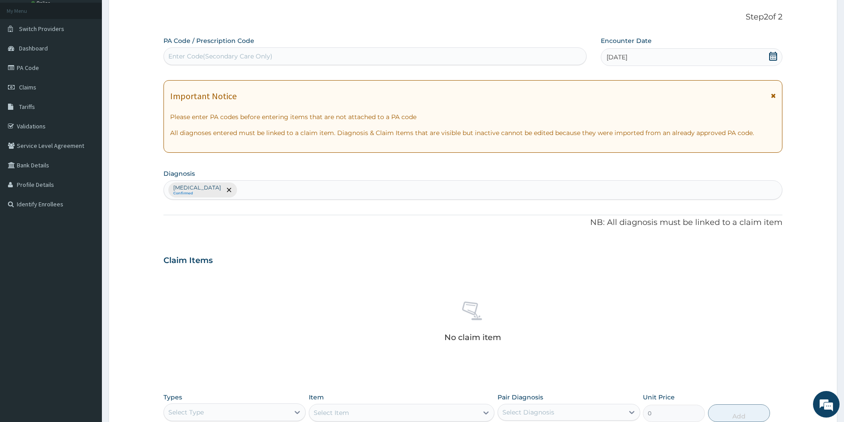
click at [307, 189] on div "Upper respiratory infection Confirmed" at bounding box center [473, 190] width 618 height 19
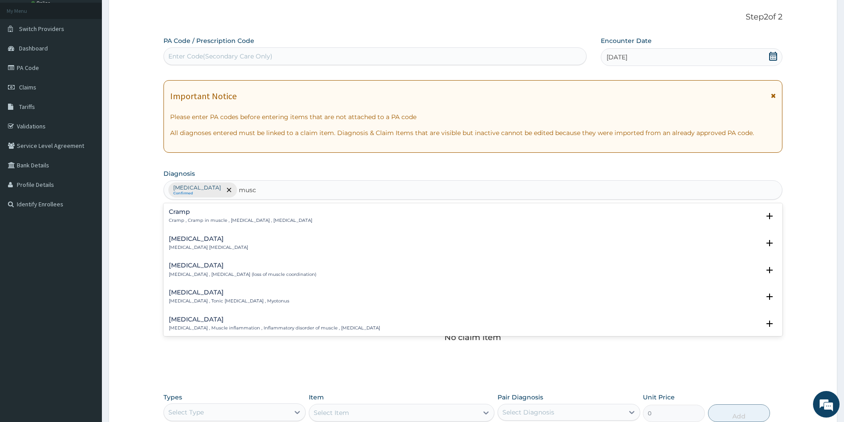
type input "muscu"
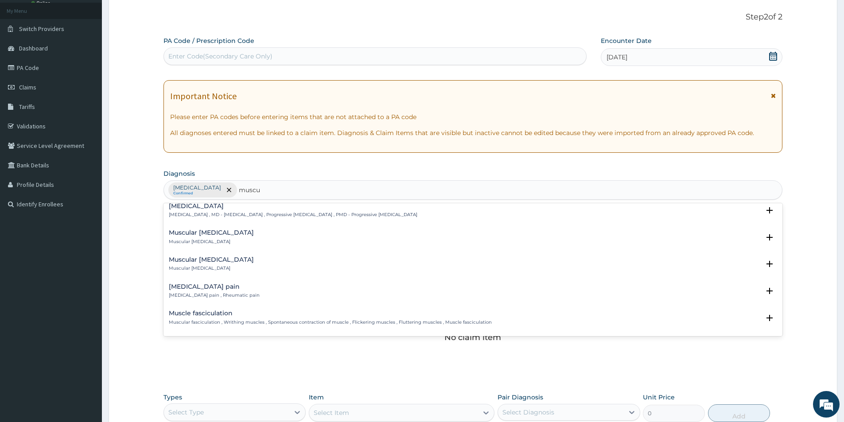
scroll to position [266, 0]
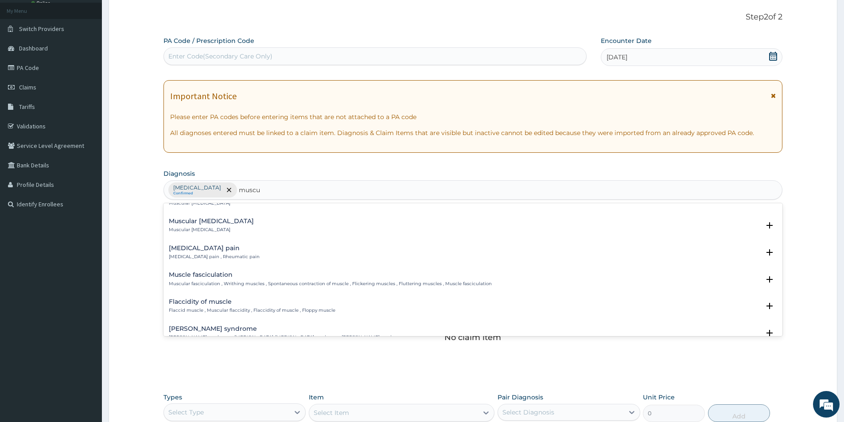
click at [302, 255] on div "[MEDICAL_DATA] pain [MEDICAL_DATA] pain , Rheumatic pain" at bounding box center [473, 253] width 608 height 16
click at [264, 252] on div "[MEDICAL_DATA] pain [MEDICAL_DATA] pain , Rheumatic pain" at bounding box center [473, 253] width 608 height 16
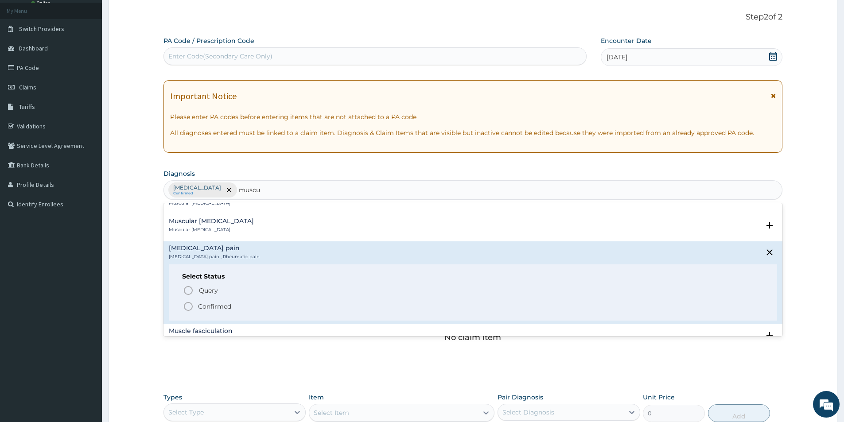
click at [194, 308] on span "Confirmed" at bounding box center [473, 306] width 581 height 11
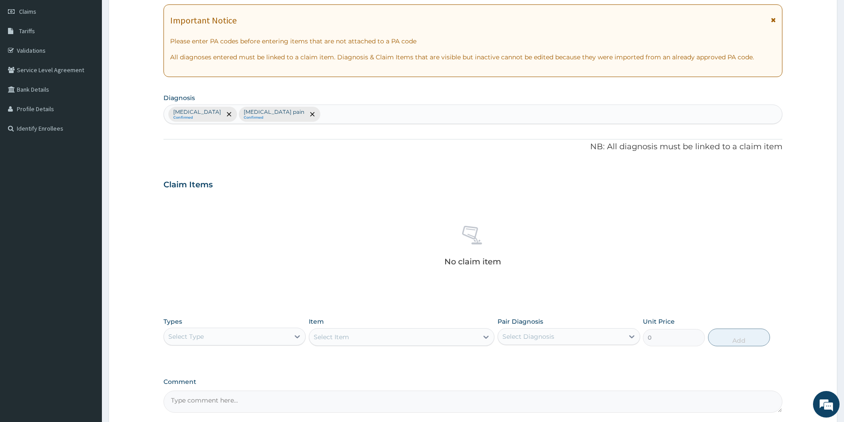
scroll to position [208, 0]
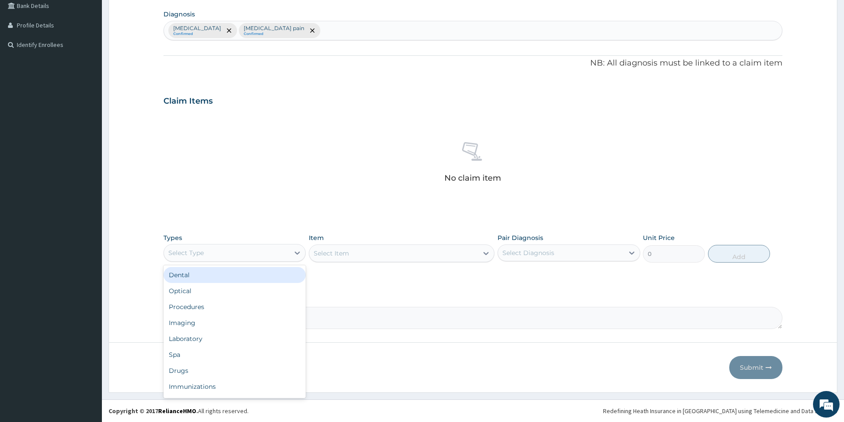
click at [252, 257] on div "Select Type" at bounding box center [226, 253] width 125 height 14
click at [238, 368] on div "Drugs" at bounding box center [234, 371] width 142 height 16
click at [359, 252] on div "Select Item" at bounding box center [402, 253] width 186 height 18
click at [329, 252] on div "Select Item" at bounding box center [331, 253] width 35 height 9
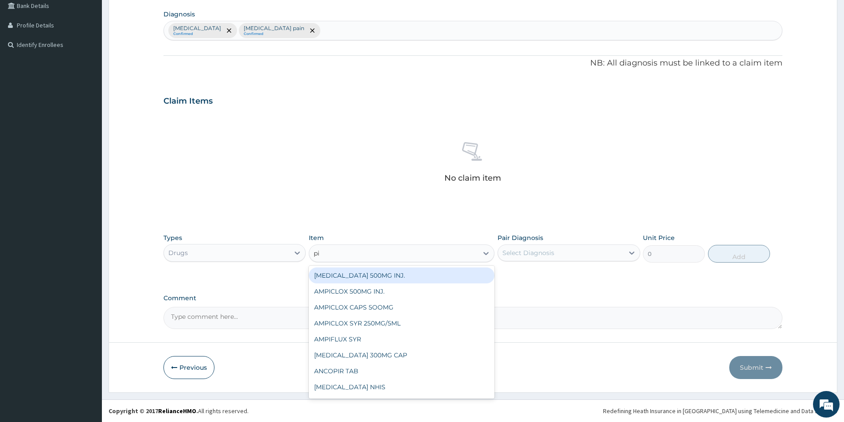
type input "pir"
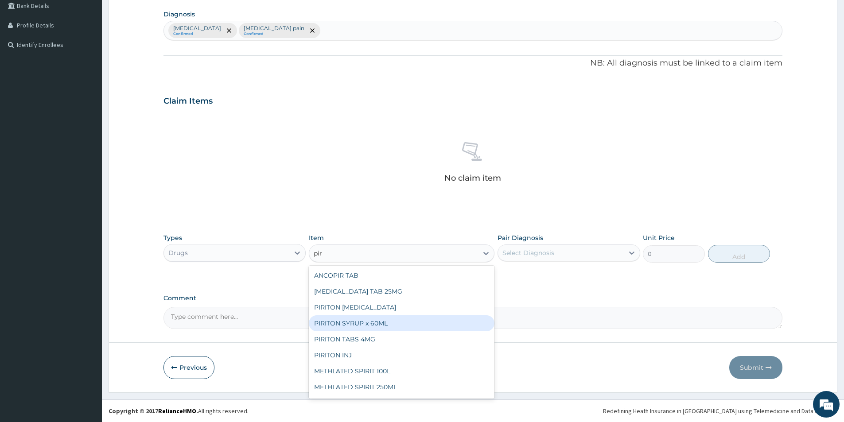
click at [335, 323] on div "PIRITON SYRUP x 60ML" at bounding box center [402, 323] width 186 height 16
type input "1500"
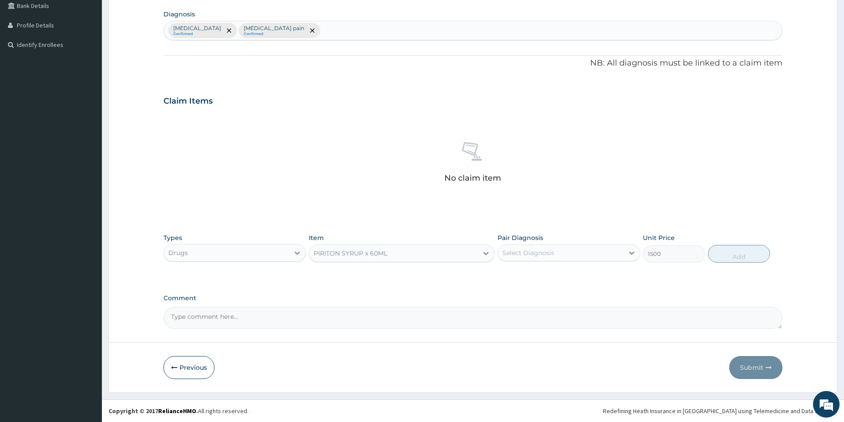
click at [519, 250] on div "Select Diagnosis" at bounding box center [528, 252] width 52 height 9
click at [519, 271] on label "[MEDICAL_DATA]" at bounding box center [539, 274] width 55 height 9
checkbox input "true"
click at [743, 256] on button "Add" at bounding box center [739, 254] width 62 height 18
type input "0"
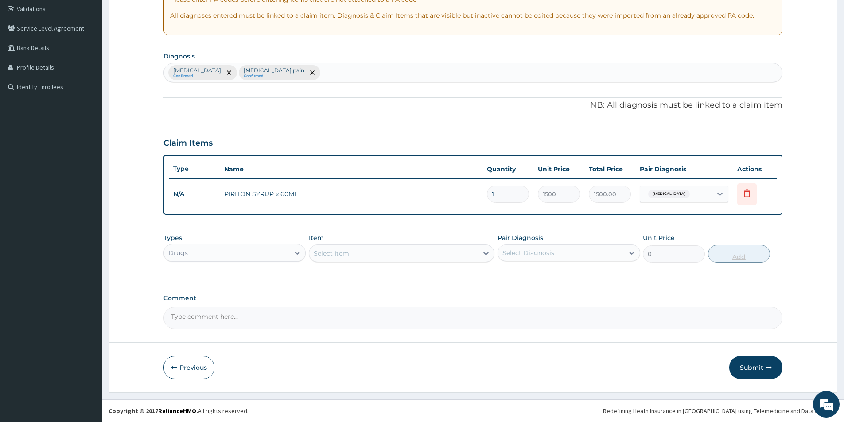
scroll to position [166, 0]
click at [417, 250] on div "Select Item" at bounding box center [393, 253] width 169 height 14
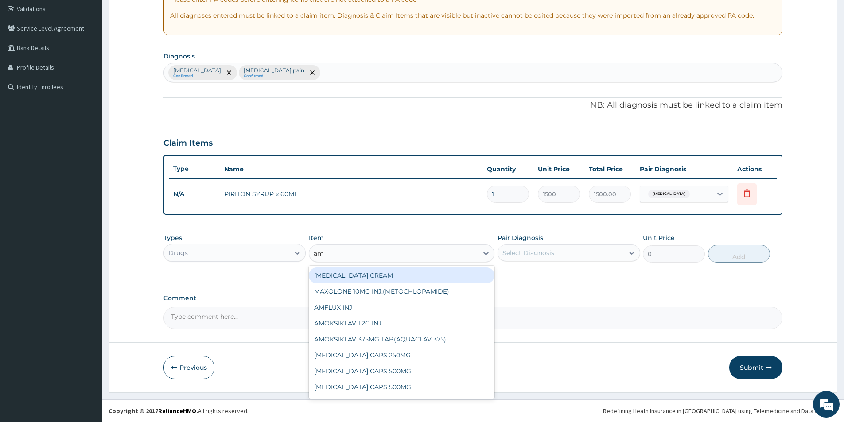
type input "amo"
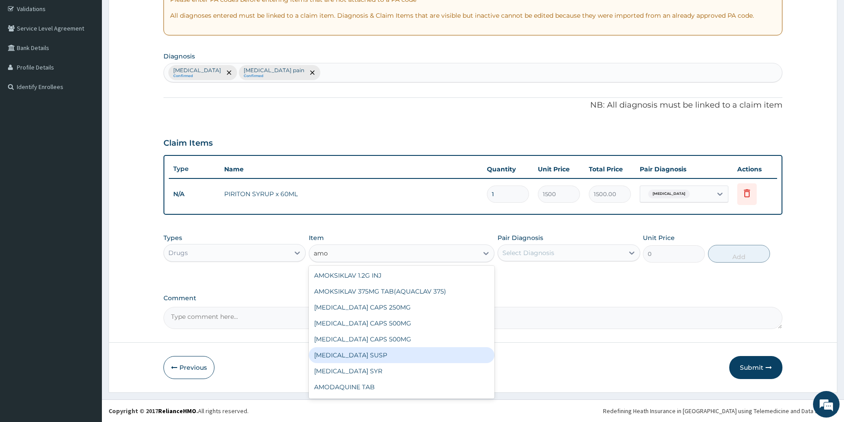
click at [384, 351] on div "AMOXIL SUSP" at bounding box center [402, 355] width 186 height 16
type input "700"
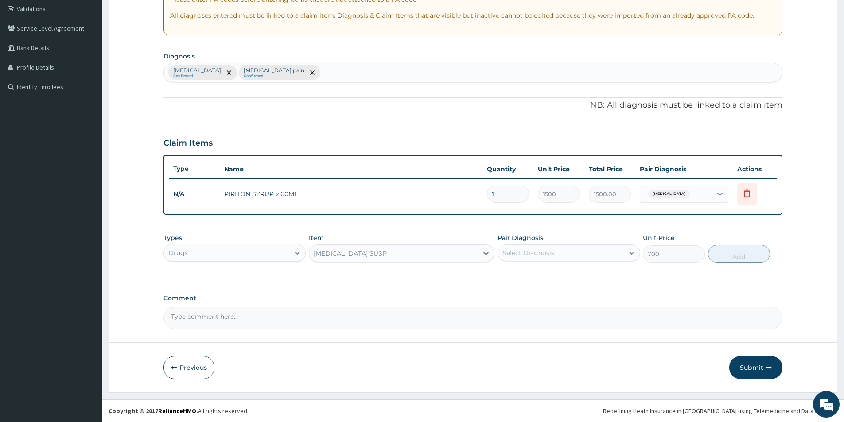
click at [558, 253] on div "Select Diagnosis" at bounding box center [560, 253] width 125 height 14
click at [555, 273] on label "[MEDICAL_DATA]" at bounding box center [539, 274] width 55 height 9
checkbox input "true"
click at [725, 254] on button "Add" at bounding box center [739, 254] width 62 height 18
type input "0"
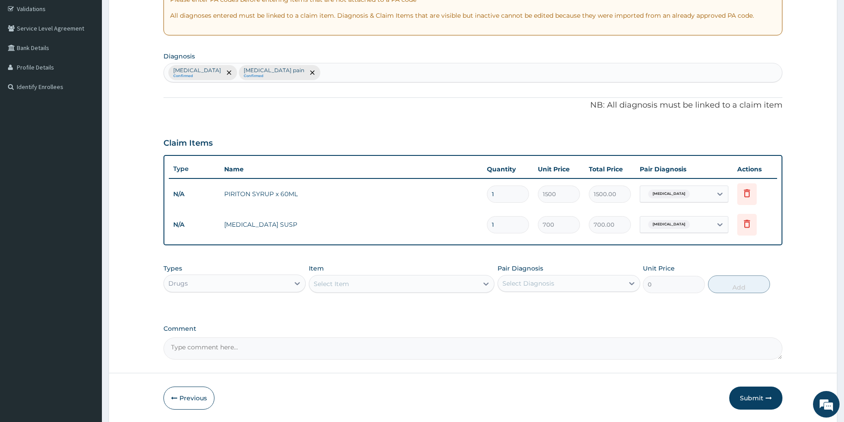
click at [398, 287] on div "Select Item" at bounding box center [393, 284] width 169 height 14
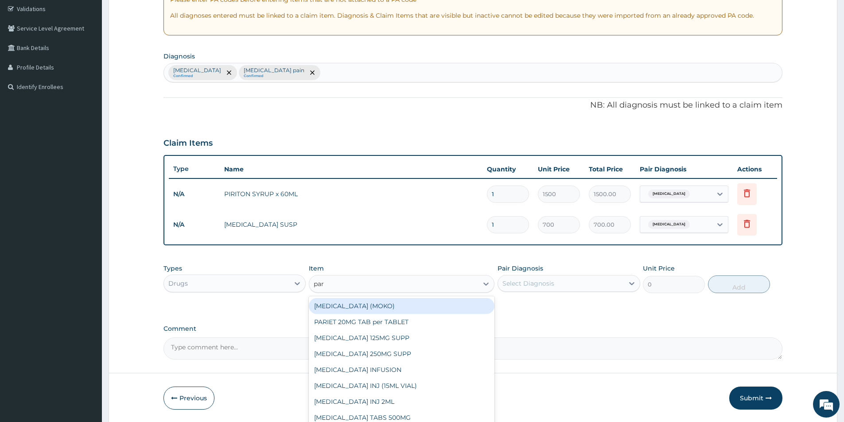
type input "para"
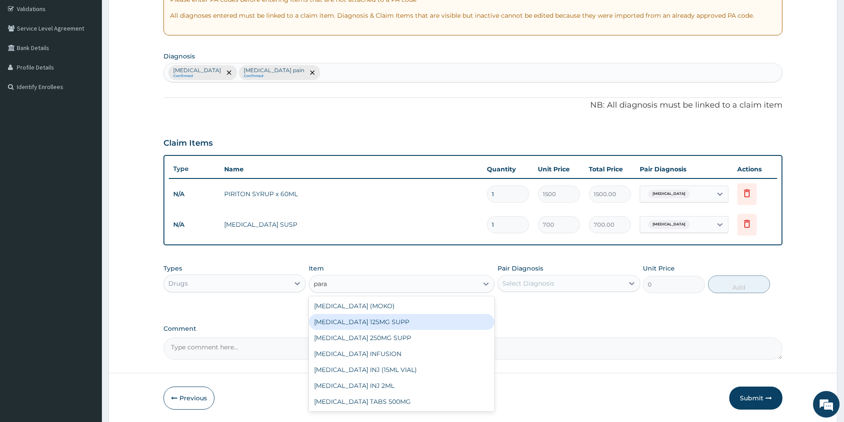
click at [384, 321] on div "PARACETAMOL 125MG SUPP" at bounding box center [402, 322] width 186 height 16
type input "150"
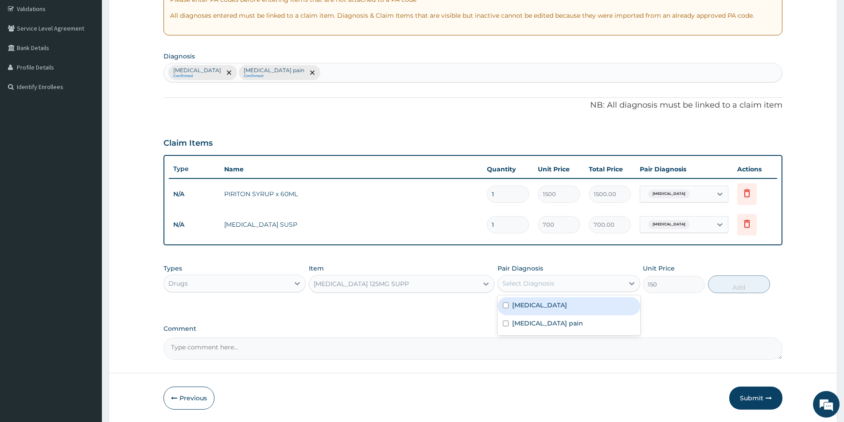
click at [556, 283] on div "Select Diagnosis" at bounding box center [560, 283] width 125 height 14
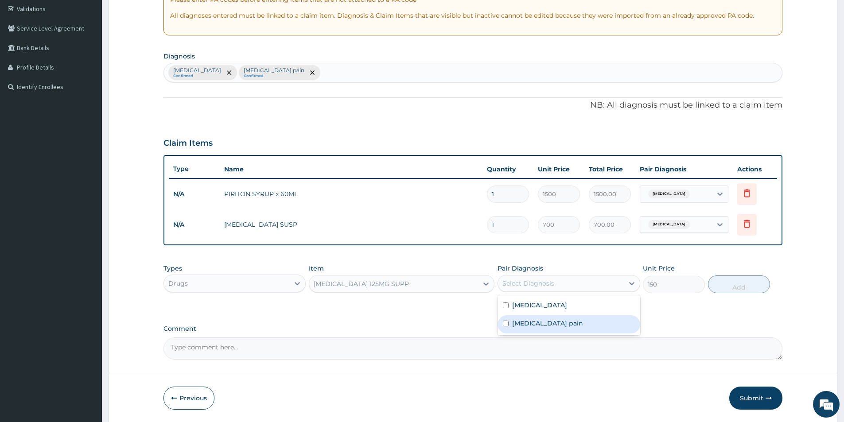
click at [546, 317] on div "[MEDICAL_DATA] pain" at bounding box center [568, 324] width 142 height 18
click at [567, 324] on label "[MEDICAL_DATA] pain" at bounding box center [547, 323] width 71 height 9
click at [503, 322] on input "checkbox" at bounding box center [506, 324] width 6 height 6
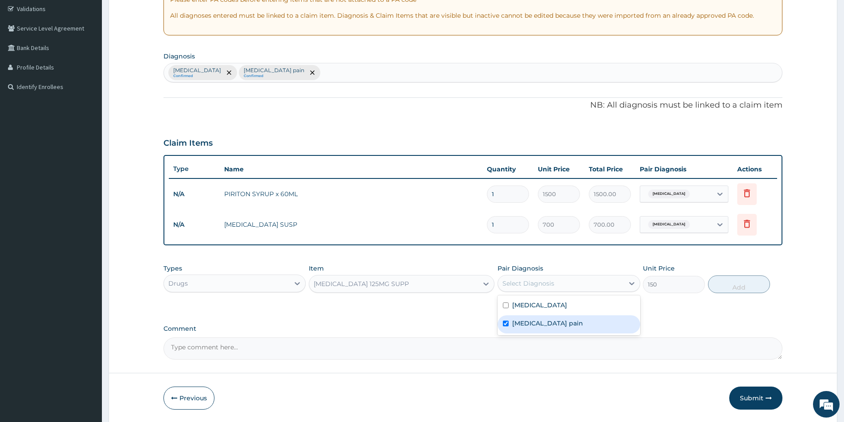
checkbox input "true"
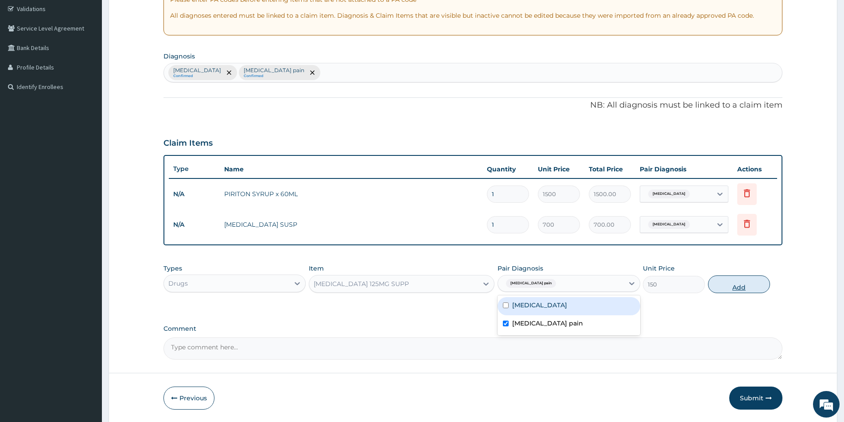
click at [719, 284] on button "Add" at bounding box center [739, 284] width 62 height 18
type input "0"
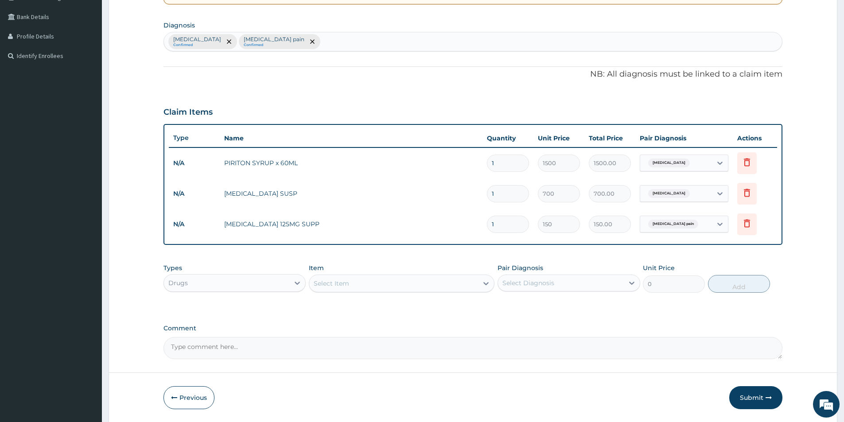
scroll to position [227, 0]
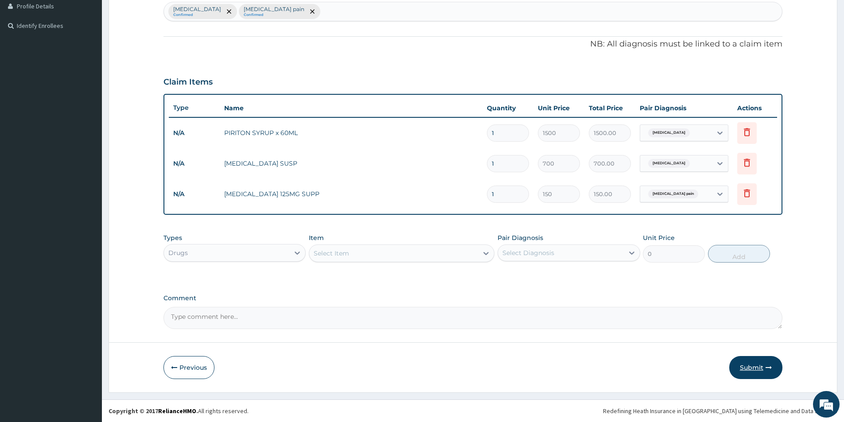
click at [753, 364] on button "Submit" at bounding box center [755, 367] width 53 height 23
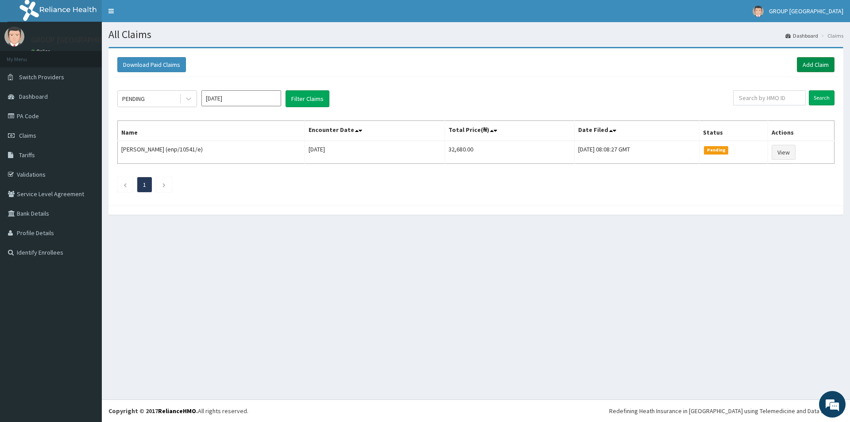
click at [810, 66] on link "Add Claim" at bounding box center [816, 64] width 38 height 15
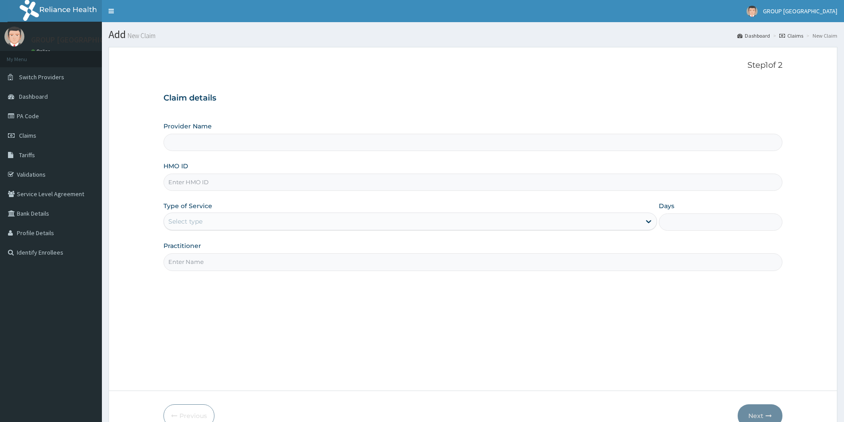
type input "GROUP [GEOGRAPHIC_DATA], [GEOGRAPHIC_DATA]"
click at [539, 183] on input "HMO ID" at bounding box center [472, 182] width 619 height 17
type input "aen/10228/b"
click at [554, 224] on div "Select type" at bounding box center [402, 221] width 477 height 14
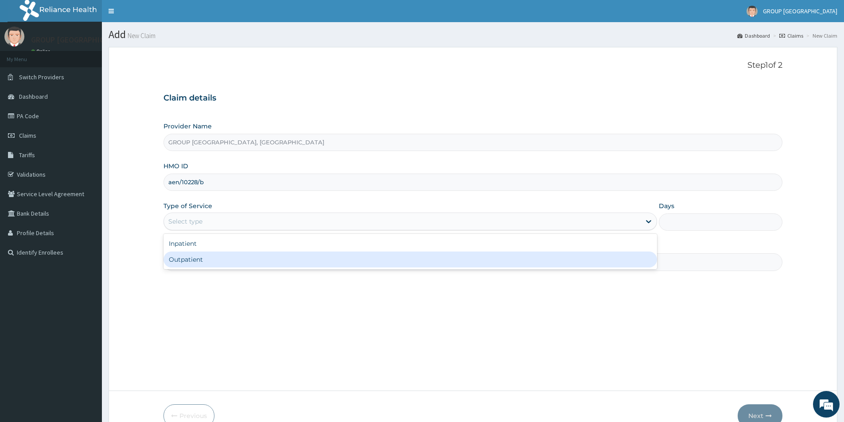
click at [541, 266] on div "Outpatient" at bounding box center [409, 260] width 493 height 16
type input "1"
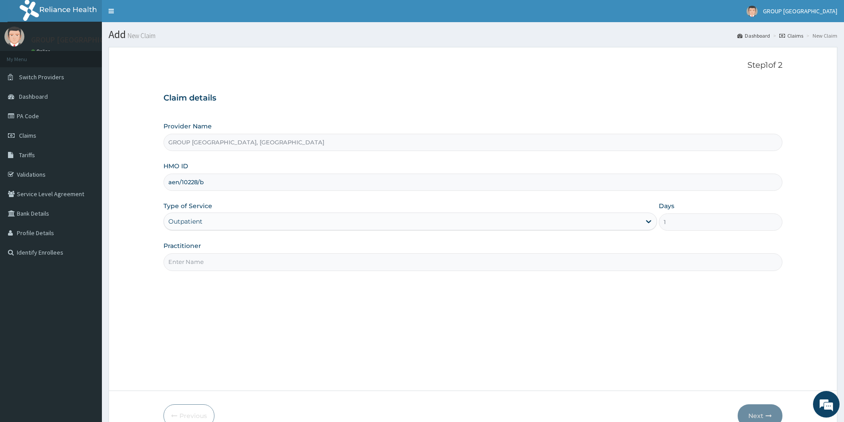
click at [518, 260] on input "Practitioner" at bounding box center [472, 261] width 619 height 17
type input "d"
type input "[PERSON_NAME]"
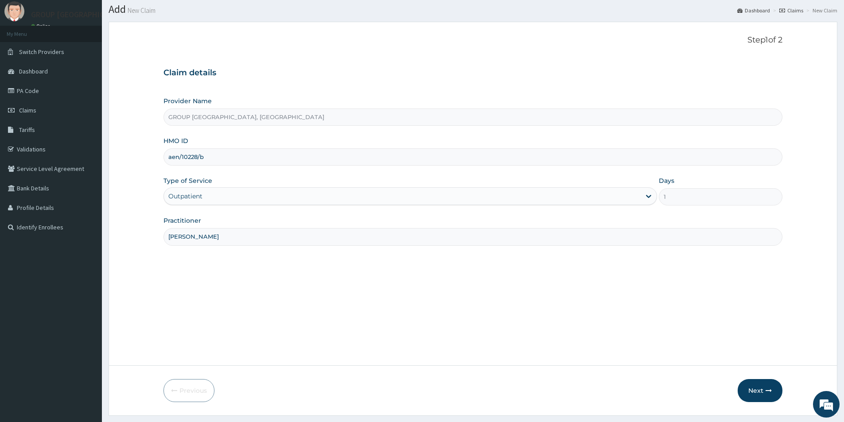
scroll to position [48, 0]
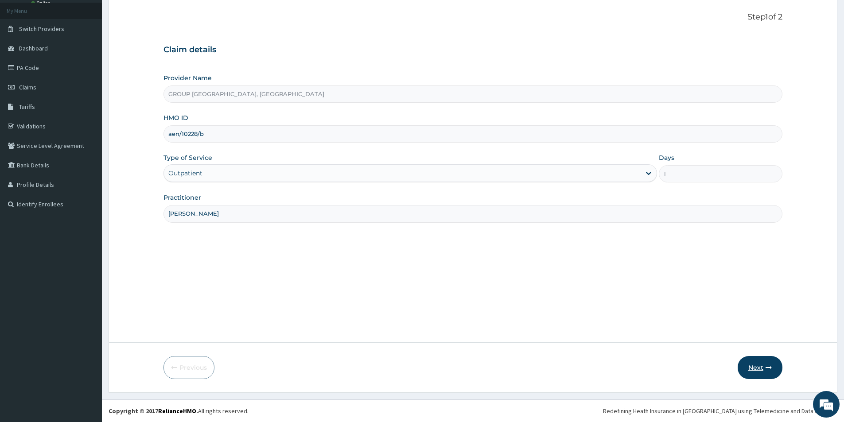
click at [759, 364] on button "Next" at bounding box center [759, 367] width 45 height 23
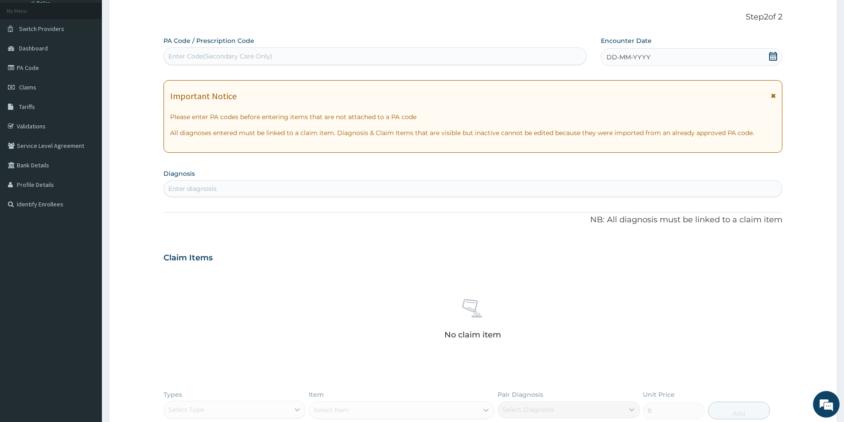
click at [619, 56] on span "DD-MM-YYYY" at bounding box center [628, 57] width 44 height 9
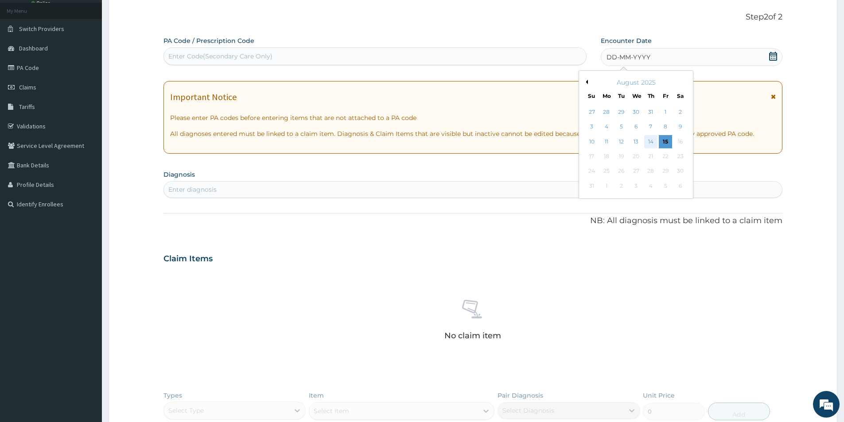
click at [651, 141] on div "14" at bounding box center [650, 141] width 13 height 13
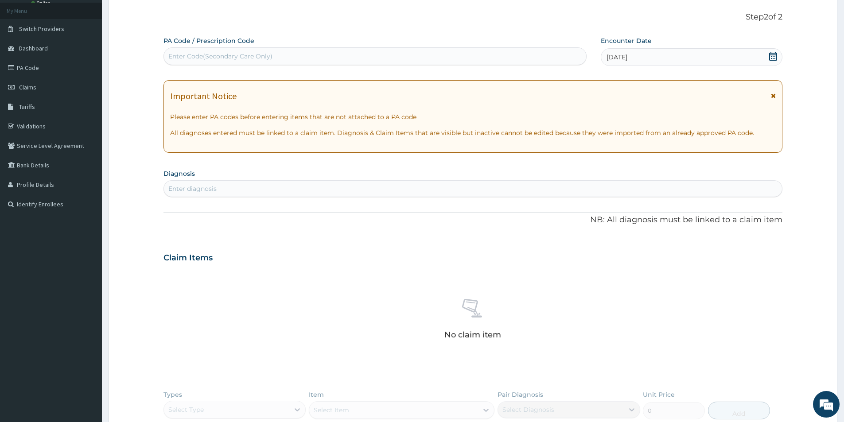
click at [357, 190] on div "Enter diagnosis" at bounding box center [473, 189] width 618 height 14
type input "MALA"
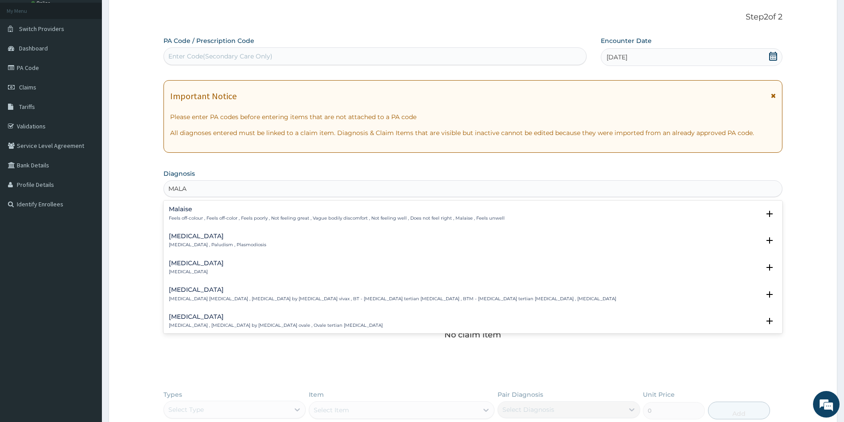
click at [342, 239] on div "[MEDICAL_DATA] [MEDICAL_DATA] , Paludism , Plasmodiosis" at bounding box center [473, 241] width 608 height 16
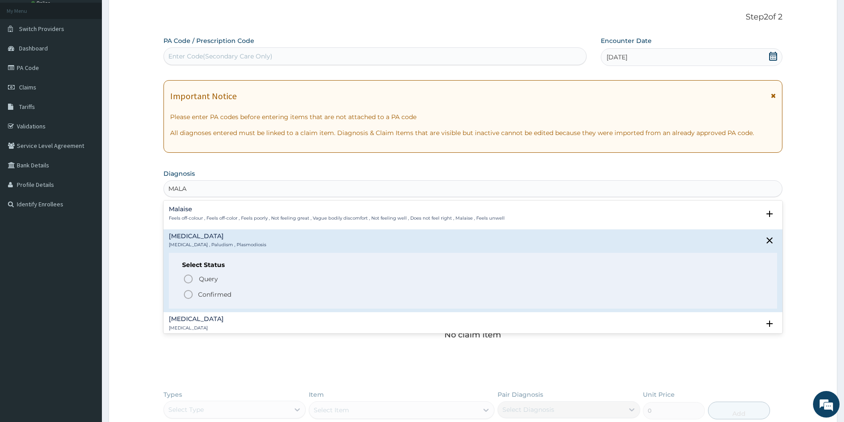
click at [268, 292] on span "Confirmed" at bounding box center [473, 294] width 581 height 11
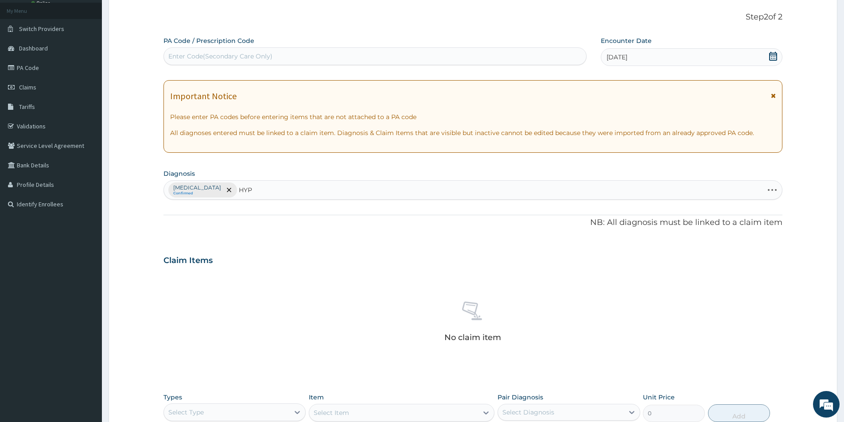
type input "HYPO"
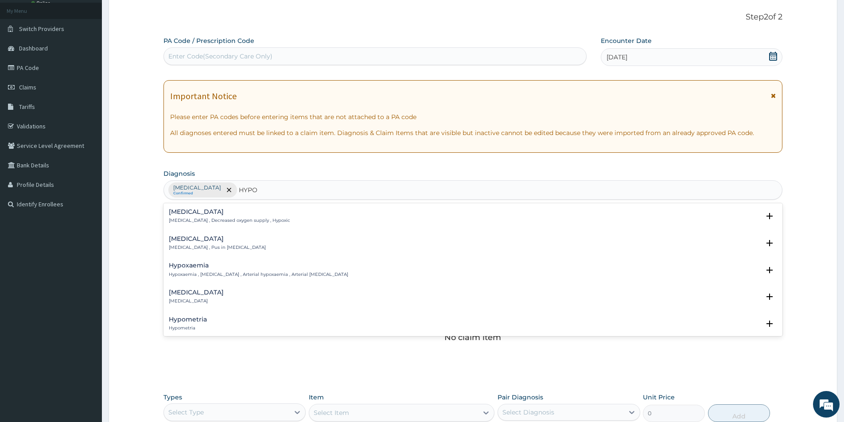
click at [274, 276] on p "Hypoxaemia , Hypoxemia , Arterial hypoxaemia , Arterial hypoxemia" at bounding box center [258, 274] width 179 height 6
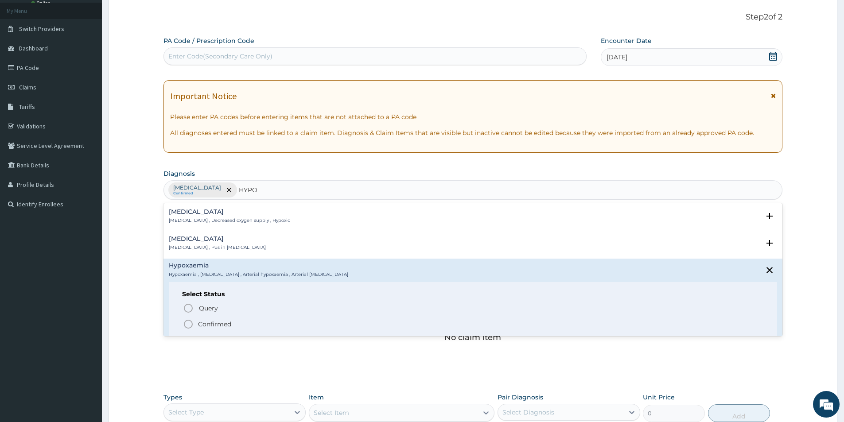
click at [210, 326] on p "Confirmed" at bounding box center [214, 324] width 33 height 9
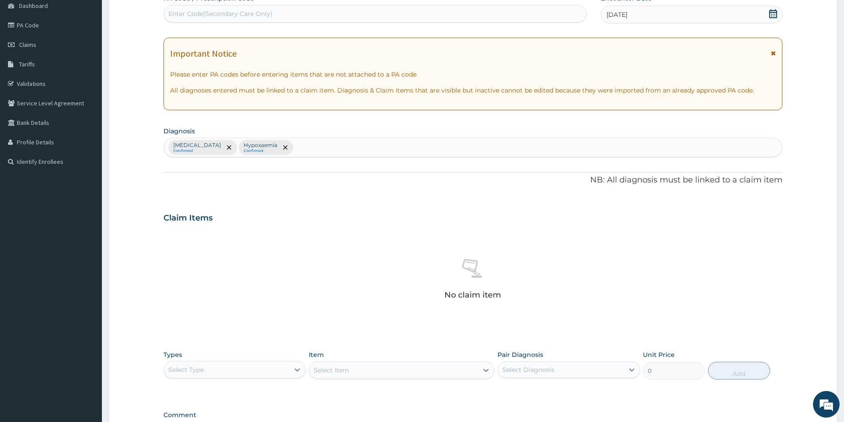
scroll to position [208, 0]
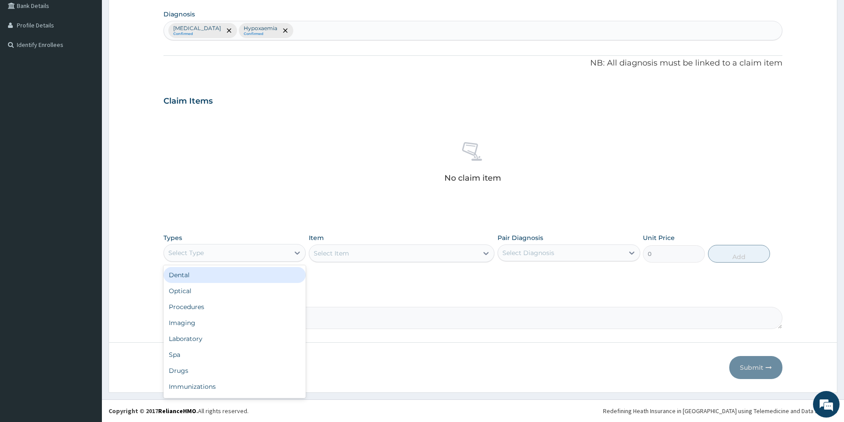
click at [286, 252] on div "Select Type" at bounding box center [226, 253] width 125 height 14
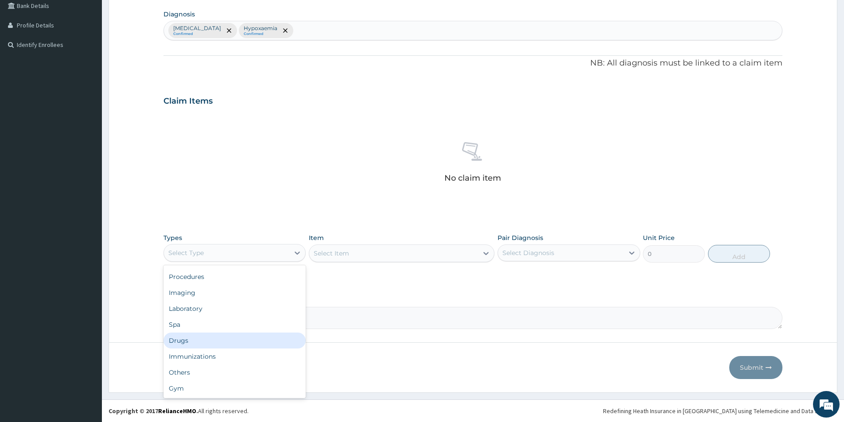
click at [187, 333] on div "Drugs" at bounding box center [234, 341] width 142 height 16
click at [317, 249] on div "Select Item" at bounding box center [402, 253] width 186 height 18
click at [362, 254] on div "Select Item" at bounding box center [402, 253] width 186 height 18
click at [362, 254] on div "Select Item" at bounding box center [393, 253] width 169 height 14
type input "C"
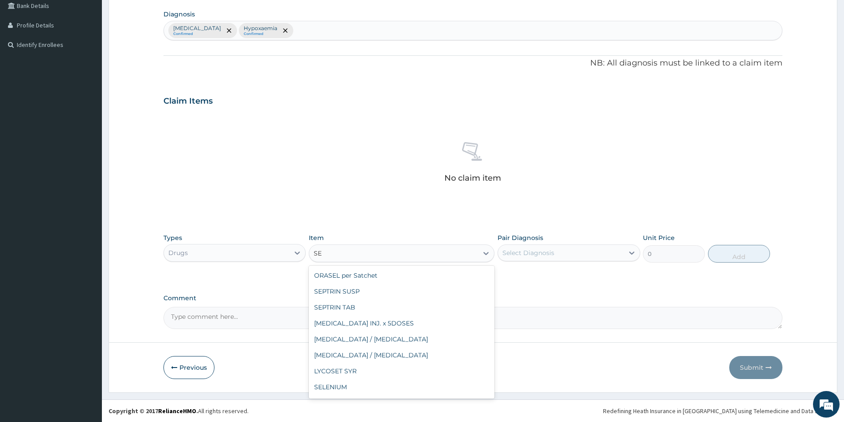
type input "S"
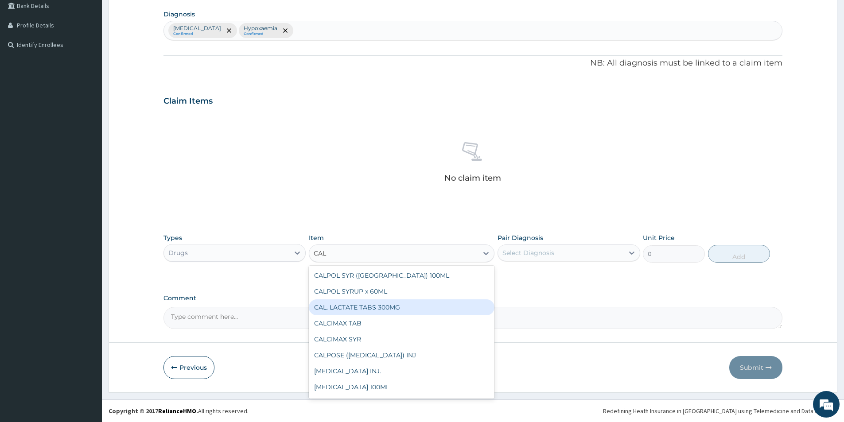
scroll to position [62, 0]
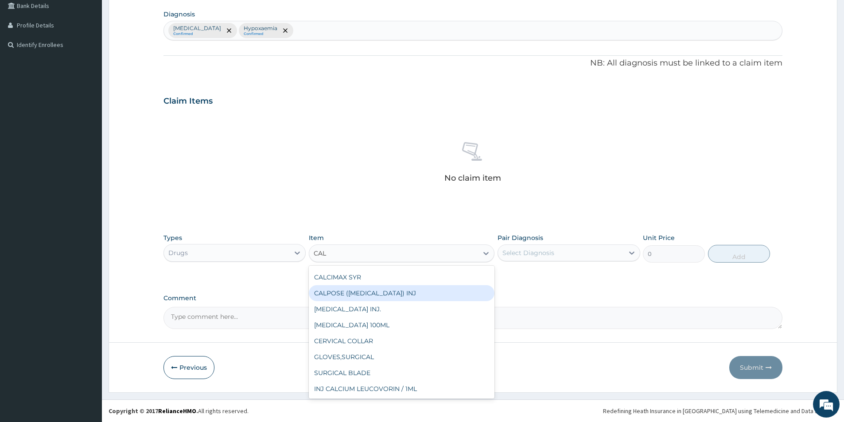
type input "CAL"
drag, startPoint x: 490, startPoint y: 243, endPoint x: 508, endPoint y: 245, distance: 18.2
click at [499, 255] on div "Types Drugs Item option CALPOSE (DIAZEPAM) INJ focused, 383 of 867. 12 results …" at bounding box center [472, 248] width 619 height 38
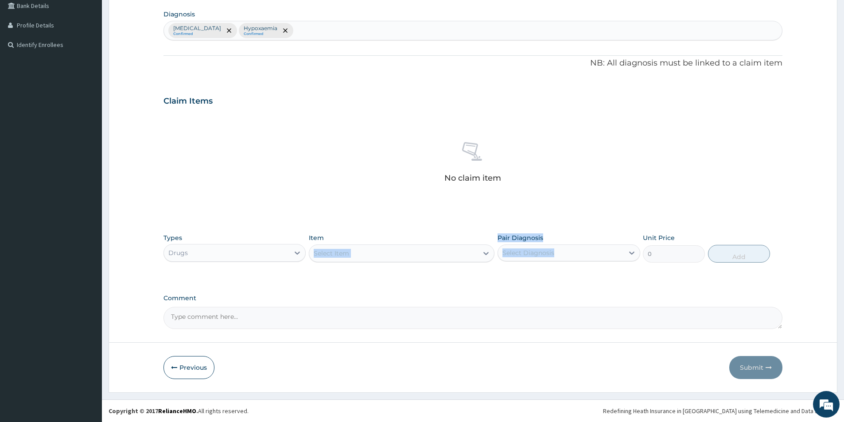
click at [378, 273] on div "Types Drugs Item Select Item Pair Diagnosis Select Diagnosis Unit Price 0 Add" at bounding box center [472, 254] width 619 height 51
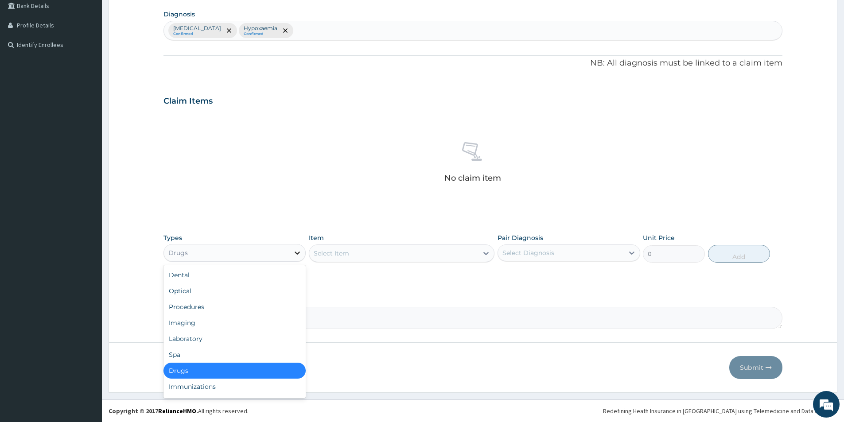
click at [296, 260] on div at bounding box center [297, 253] width 16 height 16
click at [235, 337] on div "Laboratory" at bounding box center [234, 339] width 142 height 16
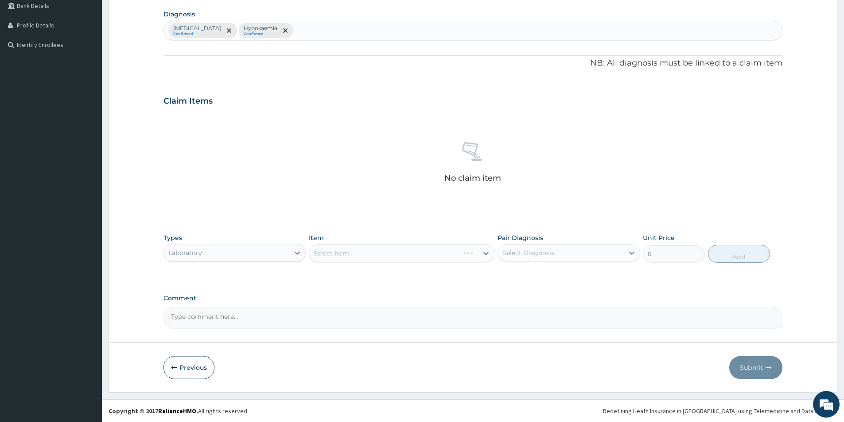
click at [338, 254] on div "Select Item" at bounding box center [402, 253] width 186 height 18
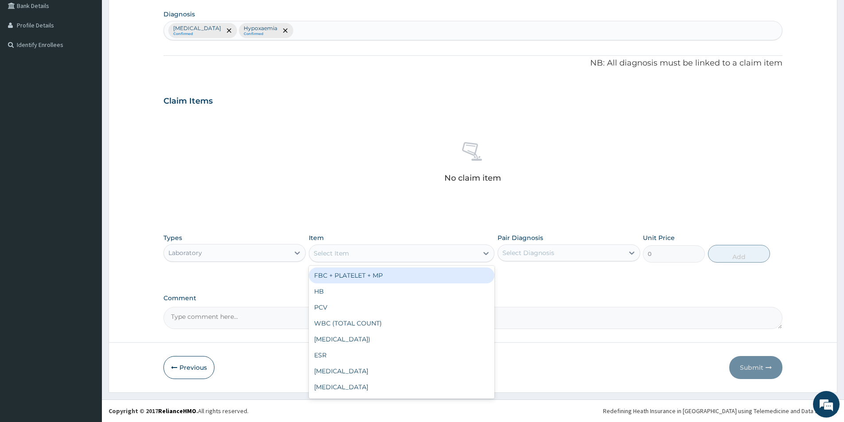
click at [330, 253] on div "Select Item" at bounding box center [331, 253] width 35 height 9
type input "CA"
click at [341, 281] on div "CALCUIM" at bounding box center [402, 275] width 186 height 16
type input "3000"
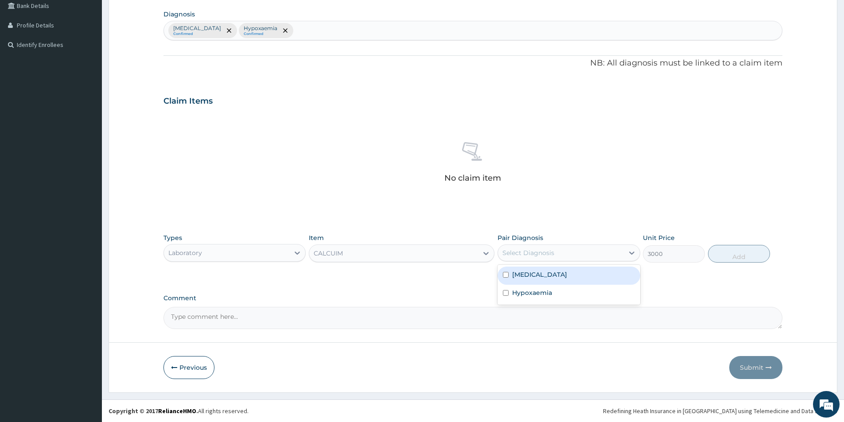
click at [572, 253] on div "Select Diagnosis" at bounding box center [560, 253] width 125 height 14
click at [555, 293] on div "Hypoxaemia" at bounding box center [568, 294] width 142 height 18
checkbox input "true"
click at [741, 259] on button "Add" at bounding box center [739, 254] width 62 height 18
type input "0"
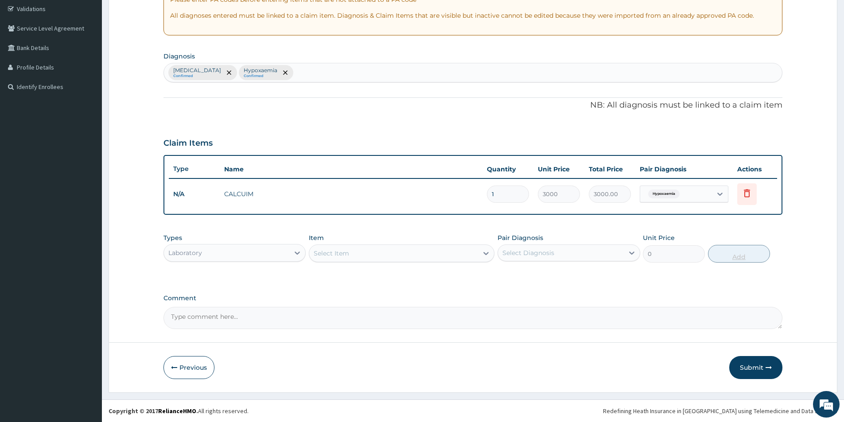
scroll to position [166, 0]
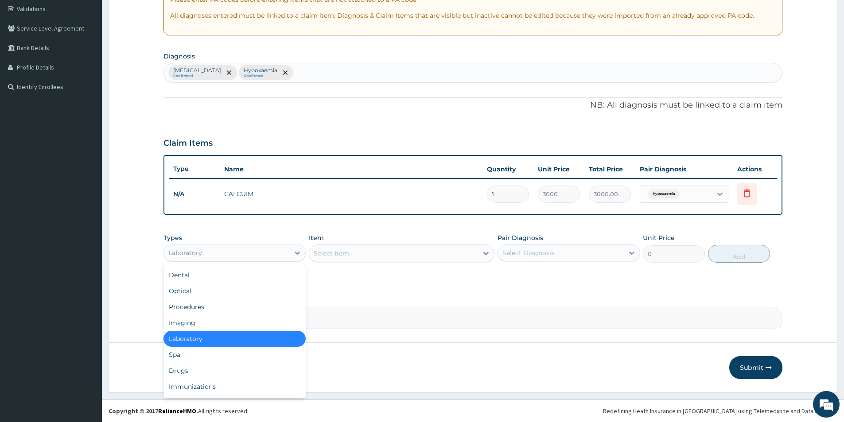
click at [245, 255] on div "Laboratory" at bounding box center [226, 253] width 125 height 14
click at [201, 372] on div "Drugs" at bounding box center [234, 371] width 142 height 16
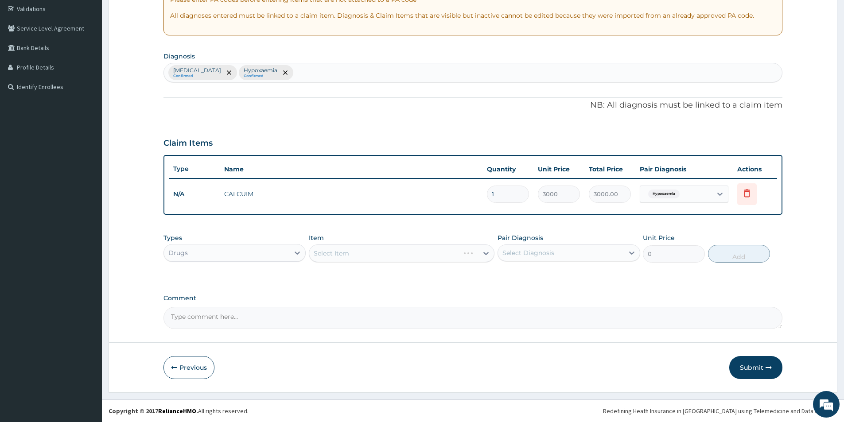
click at [389, 252] on div "Select Item" at bounding box center [402, 253] width 186 height 18
click at [389, 252] on div "Select Item" at bounding box center [393, 253] width 169 height 14
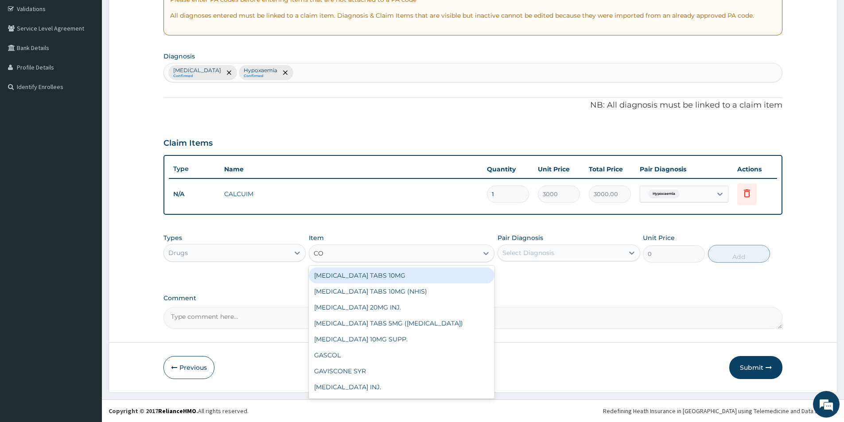
type input "COA"
click at [364, 279] on div "COARTEM 80/480 DS/pack" at bounding box center [402, 275] width 186 height 16
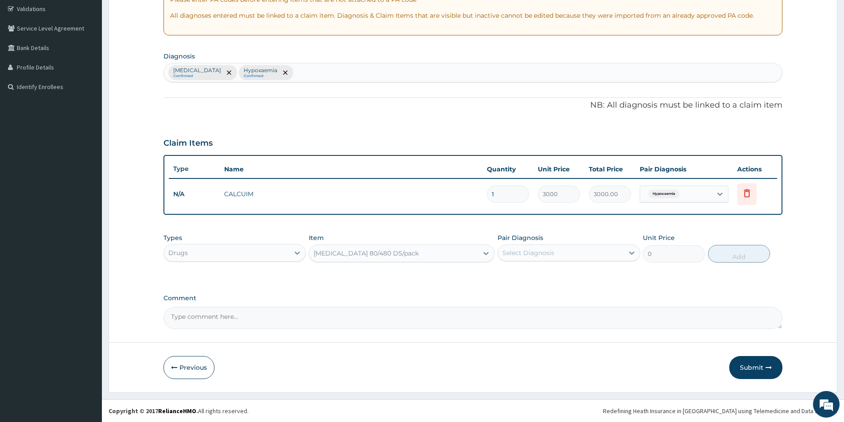
type input "2500"
click at [538, 249] on div "Select Diagnosis" at bounding box center [528, 252] width 52 height 9
click at [534, 279] on div "Malaria" at bounding box center [568, 276] width 142 height 18
checkbox input "true"
click at [747, 256] on button "Add" at bounding box center [739, 254] width 62 height 18
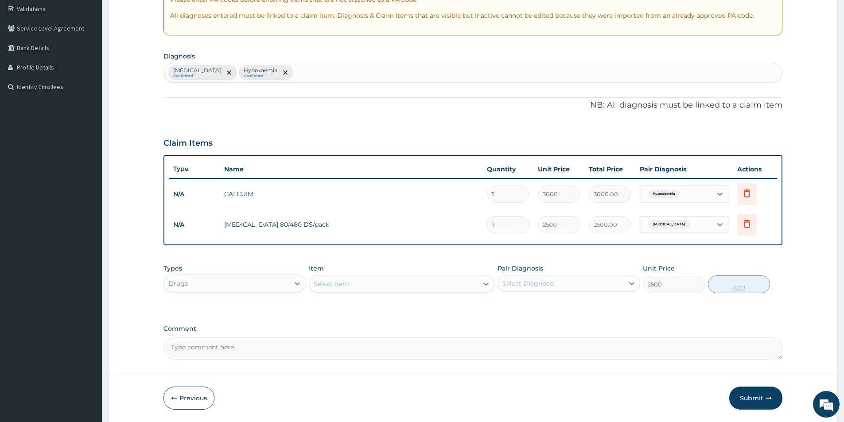
type input "0"
type input "12"
type input "30000.00"
type input "12"
click at [415, 287] on div "Select Item" at bounding box center [393, 284] width 169 height 14
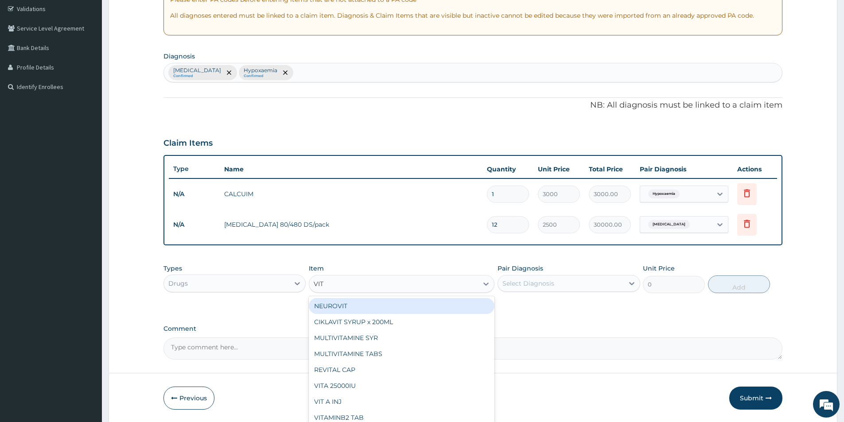
type input "VITA"
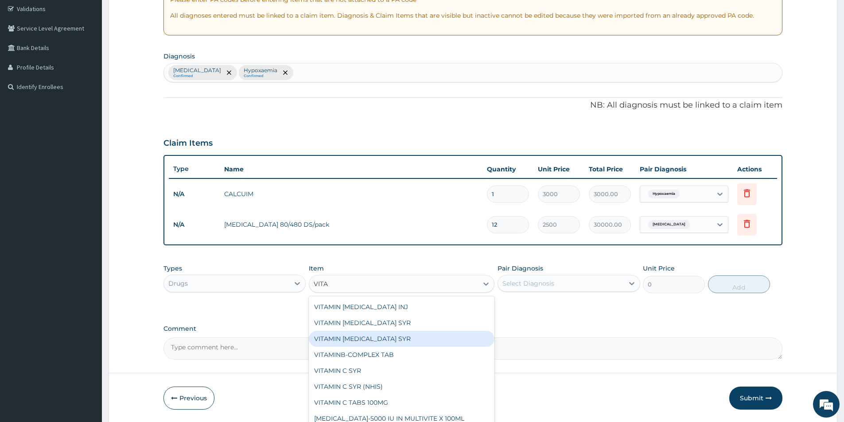
scroll to position [133, 0]
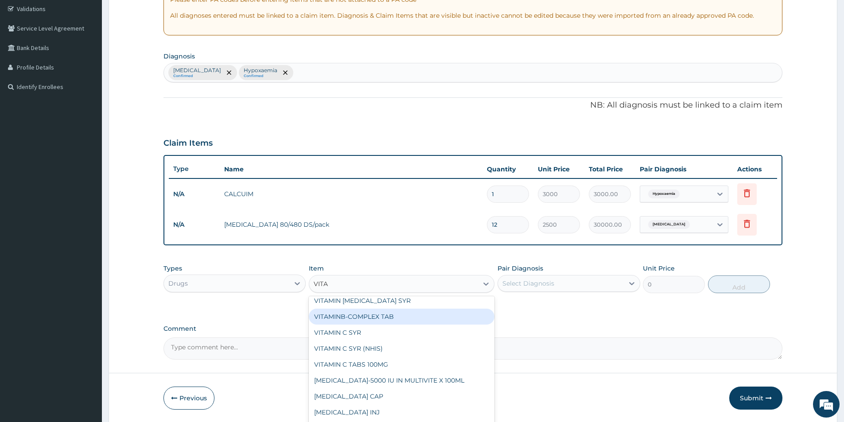
click at [403, 319] on div "VITAMINB-COMPLEX TAB" at bounding box center [402, 317] width 186 height 16
type input "10"
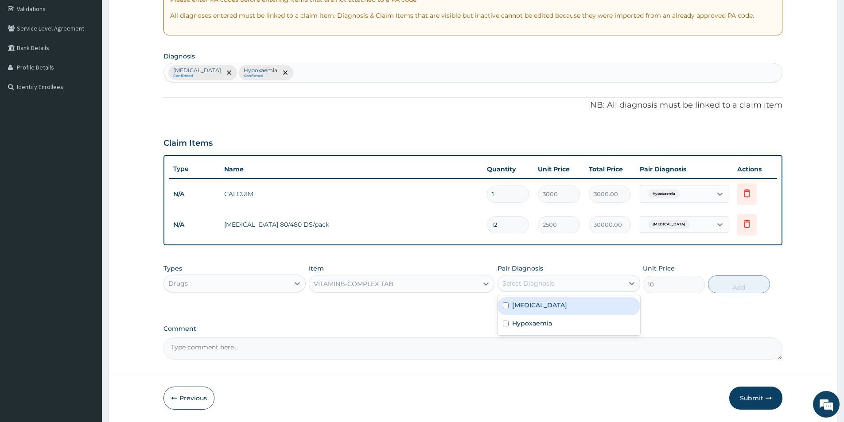
drag, startPoint x: 403, startPoint y: 319, endPoint x: 578, endPoint y: 286, distance: 178.1
click at [578, 286] on div "Select Diagnosis" at bounding box center [560, 283] width 125 height 14
click at [563, 308] on div "Malaria" at bounding box center [568, 306] width 142 height 18
click at [502, 304] on div "Malaria" at bounding box center [568, 306] width 142 height 18
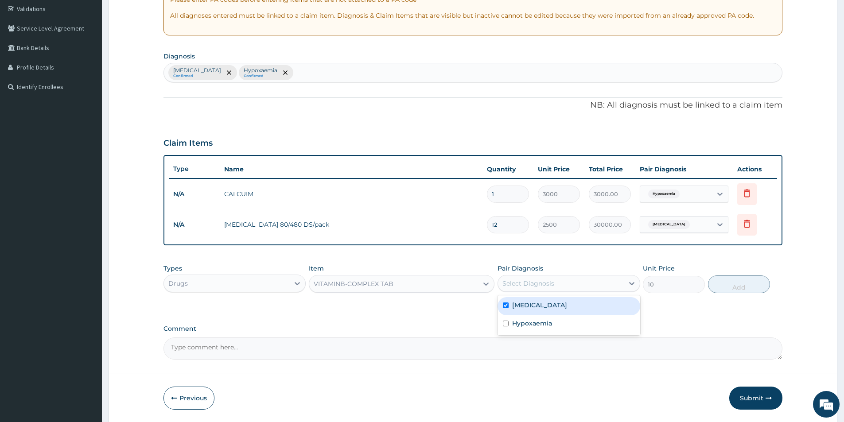
checkbox input "true"
click at [729, 285] on button "Add" at bounding box center [739, 284] width 62 height 18
type input "0"
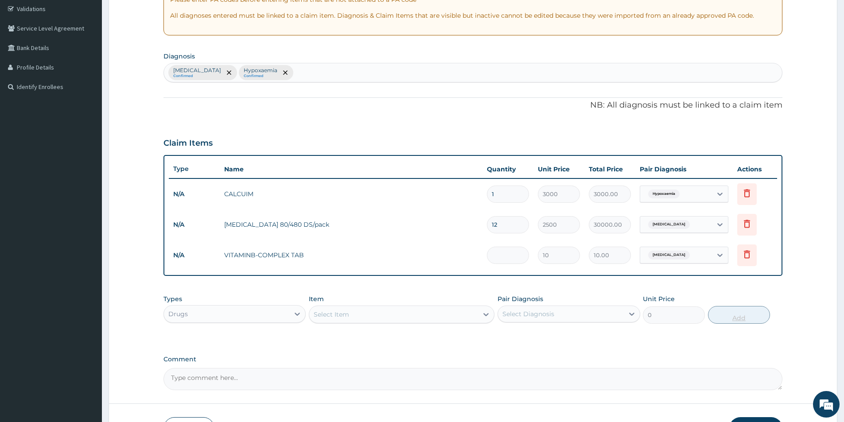
type input "0.00"
type input "2"
type input "20.00"
type input "20"
type input "200.00"
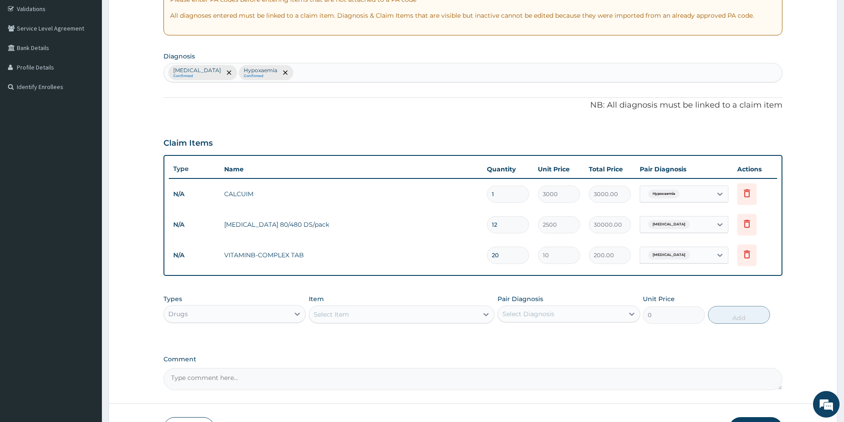
type input "20"
click at [264, 314] on div "Drugs" at bounding box center [226, 314] width 125 height 14
click at [254, 395] on div "Laboratory" at bounding box center [234, 400] width 142 height 16
click at [385, 312] on div "Select Item" at bounding box center [402, 315] width 186 height 18
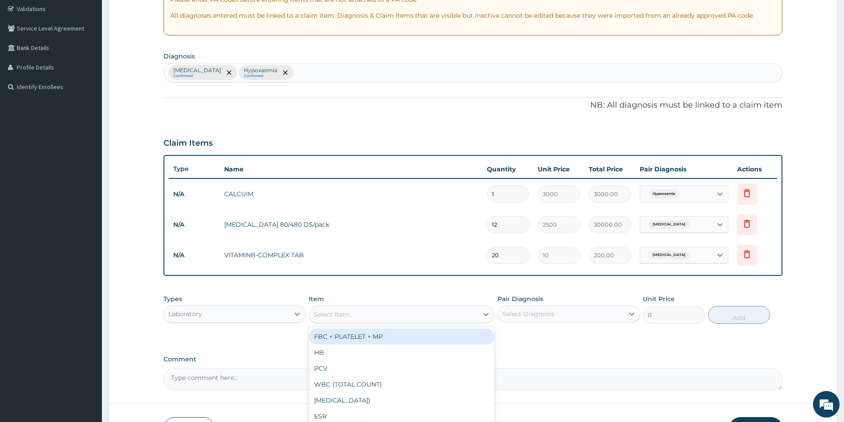
click at [357, 316] on div "Select Item" at bounding box center [393, 314] width 169 height 14
click at [356, 333] on div "FBC + PLATELET + MP" at bounding box center [402, 337] width 186 height 16
type input "3500"
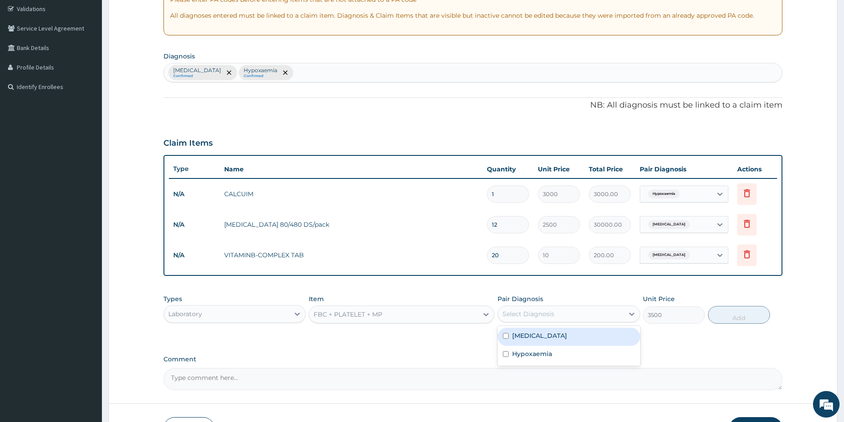
click at [538, 316] on div "Select Diagnosis" at bounding box center [528, 314] width 52 height 9
click at [536, 329] on div "Malaria" at bounding box center [568, 337] width 142 height 18
checkbox input "true"
click at [739, 313] on button "Add" at bounding box center [739, 315] width 62 height 18
type input "0"
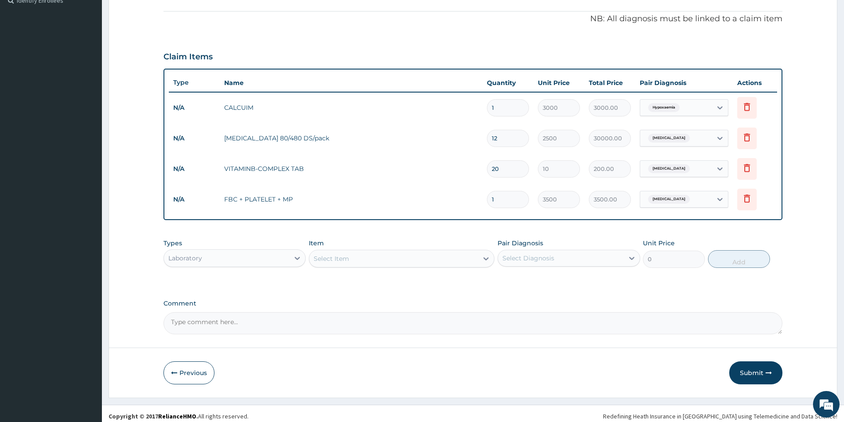
scroll to position [257, 0]
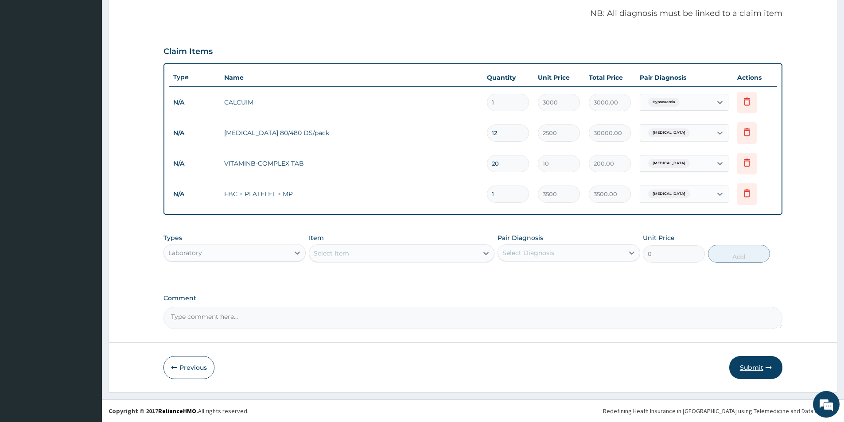
click at [758, 371] on button "Submit" at bounding box center [755, 367] width 53 height 23
click at [169, 366] on button "Previous" at bounding box center [188, 367] width 51 height 23
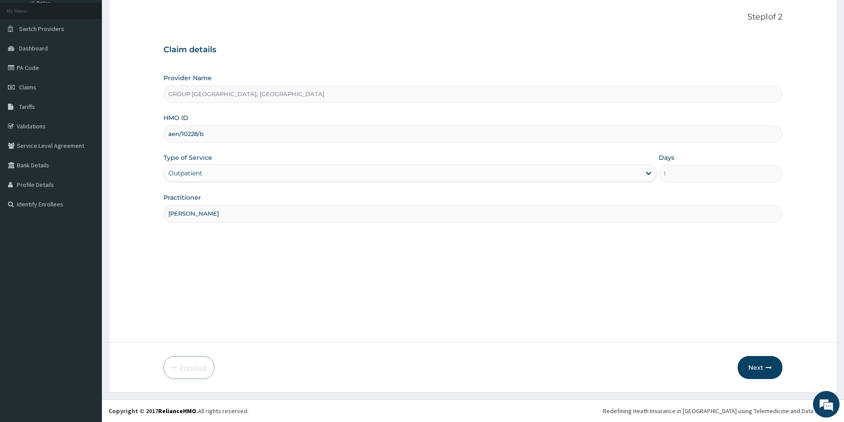
scroll to position [48, 0]
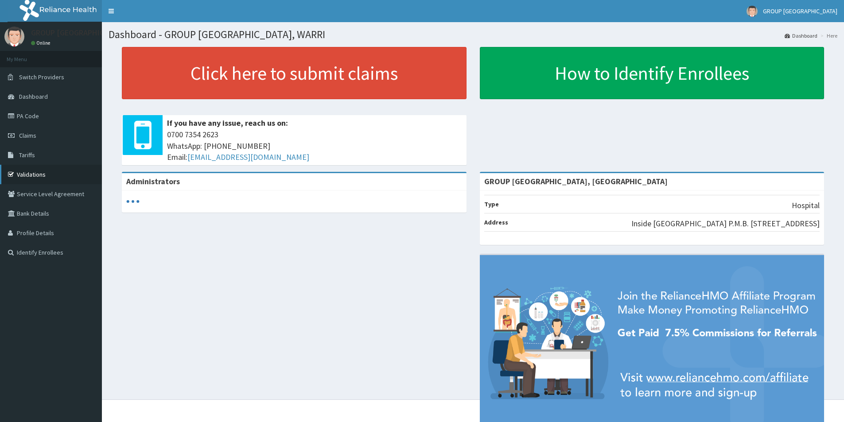
click at [54, 169] on link "Validations" at bounding box center [51, 174] width 102 height 19
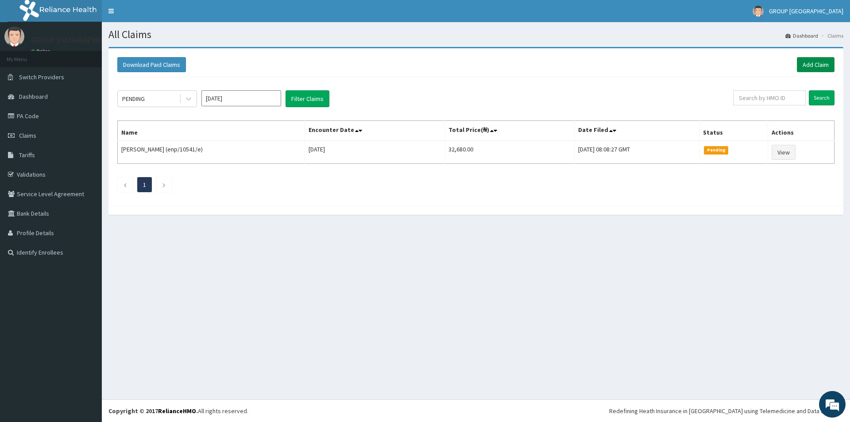
click at [806, 61] on link "Add Claim" at bounding box center [816, 64] width 38 height 15
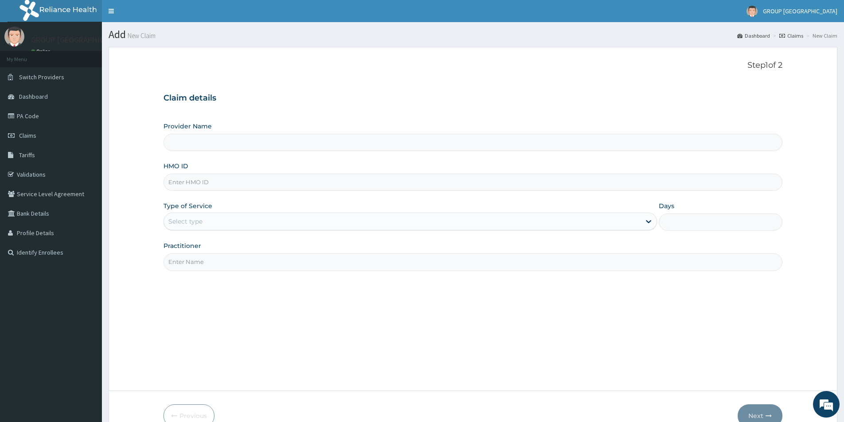
type input "GROUP [GEOGRAPHIC_DATA], [GEOGRAPHIC_DATA]"
click at [378, 180] on input "HMO ID" at bounding box center [472, 182] width 619 height 17
type input "FVD/10001/A"
click at [392, 226] on div "Select type" at bounding box center [402, 221] width 477 height 14
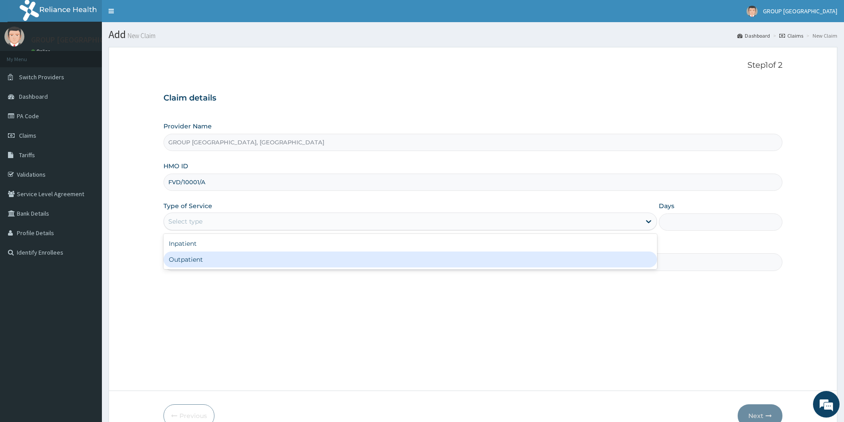
click at [376, 257] on div "Outpatient" at bounding box center [409, 260] width 493 height 16
type input "1"
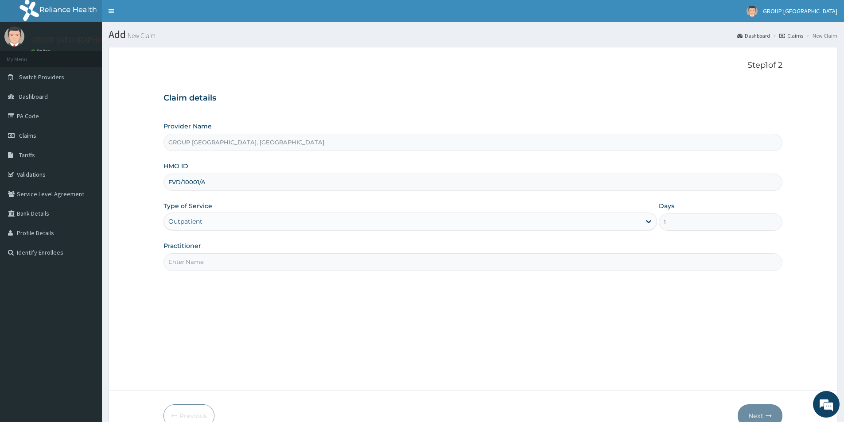
click at [329, 266] on input "Practitioner" at bounding box center [472, 261] width 619 height 17
type input "[PERSON_NAME]"
click at [754, 415] on button "Next" at bounding box center [759, 415] width 45 height 23
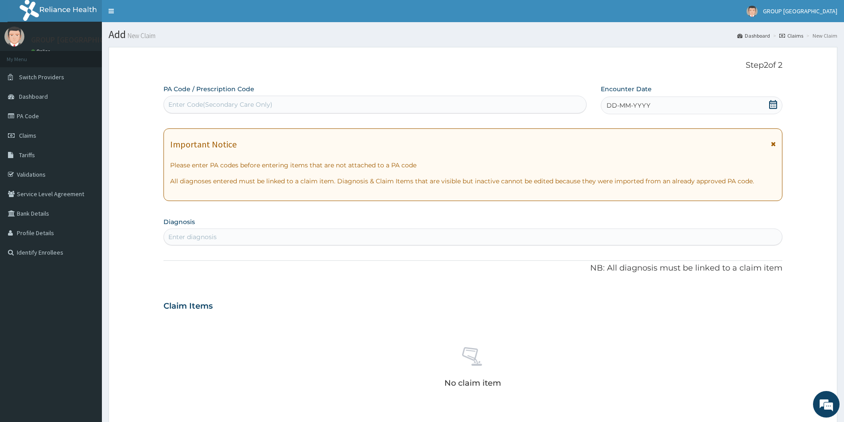
click at [649, 105] on span "DD-MM-YYYY" at bounding box center [628, 105] width 44 height 9
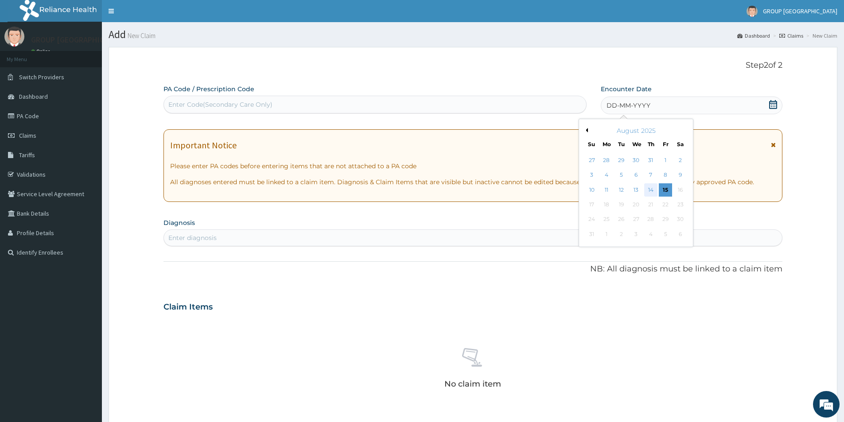
click at [655, 192] on div "14" at bounding box center [650, 189] width 13 height 13
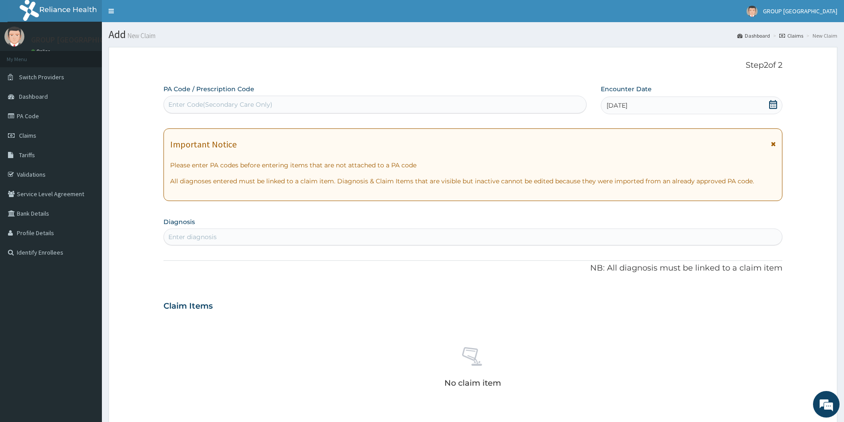
click at [360, 235] on div "Enter diagnosis" at bounding box center [473, 237] width 618 height 14
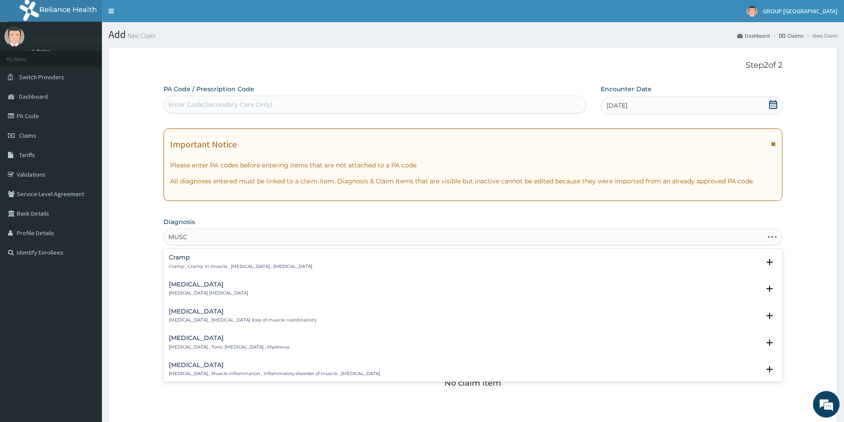
type input "MUSCU"
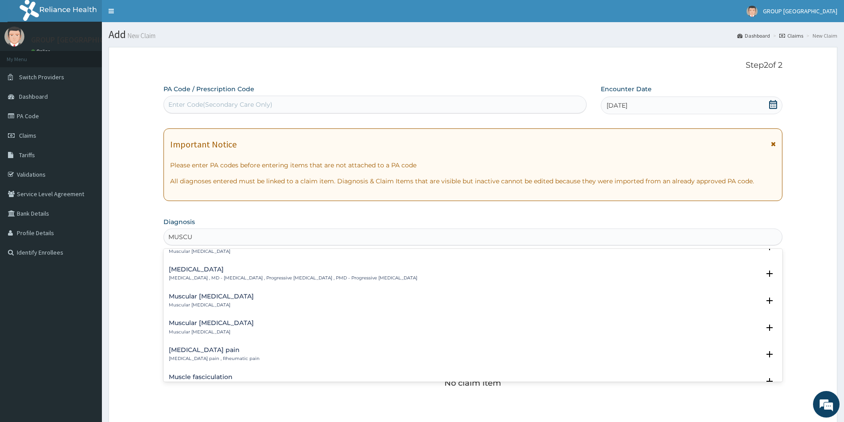
scroll to position [221, 0]
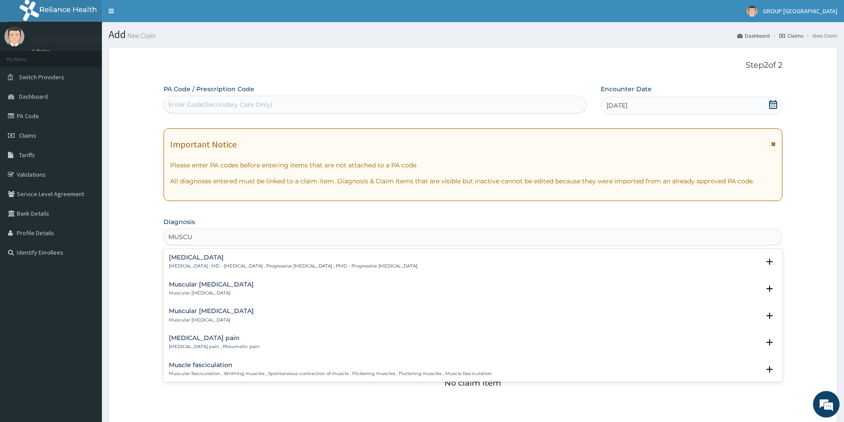
click at [290, 346] on div "[MEDICAL_DATA] pain [MEDICAL_DATA] pain , Rheumatic pain" at bounding box center [473, 343] width 608 height 16
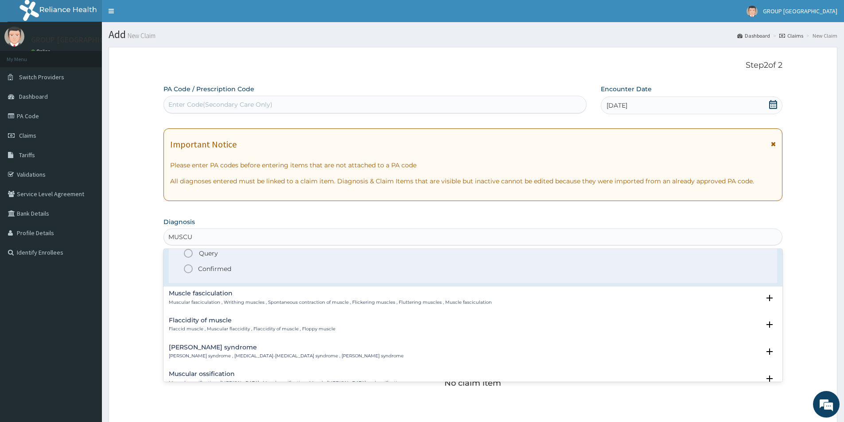
scroll to position [354, 0]
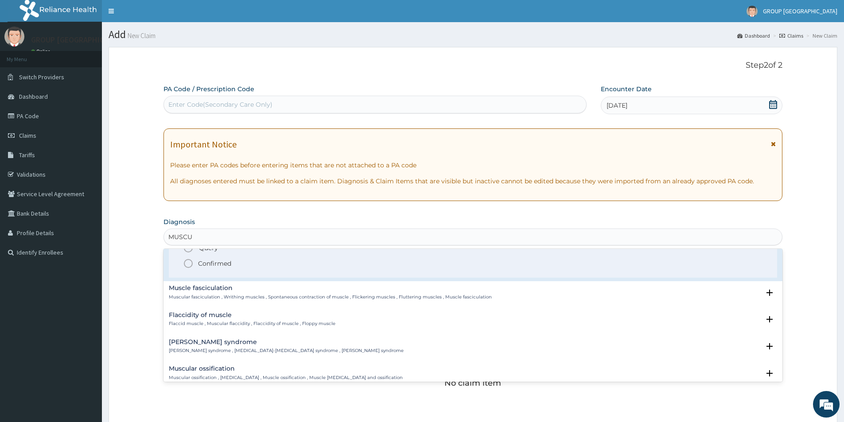
click at [187, 265] on icon "status option filled" at bounding box center [188, 263] width 11 height 11
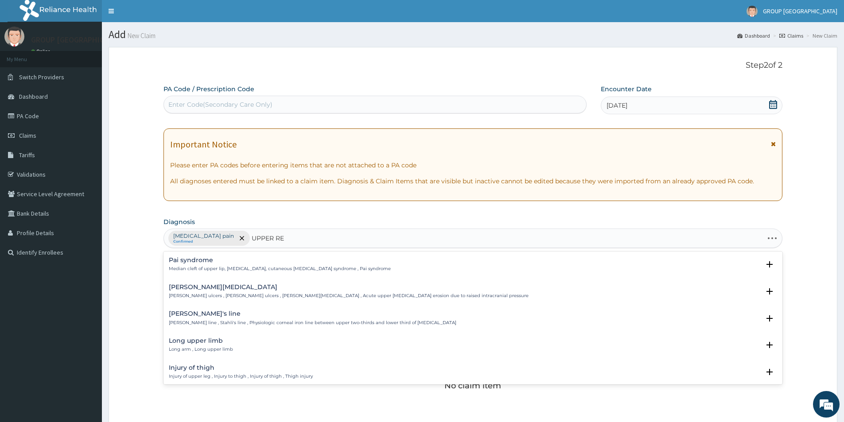
type input "UPPER RES"
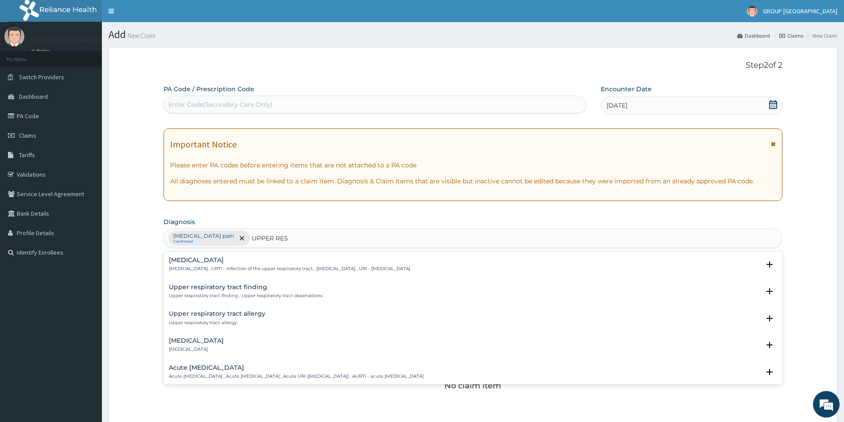
click at [246, 264] on h4 "[MEDICAL_DATA]" at bounding box center [289, 260] width 241 height 7
click at [241, 263] on h4 "[MEDICAL_DATA]" at bounding box center [289, 260] width 241 height 7
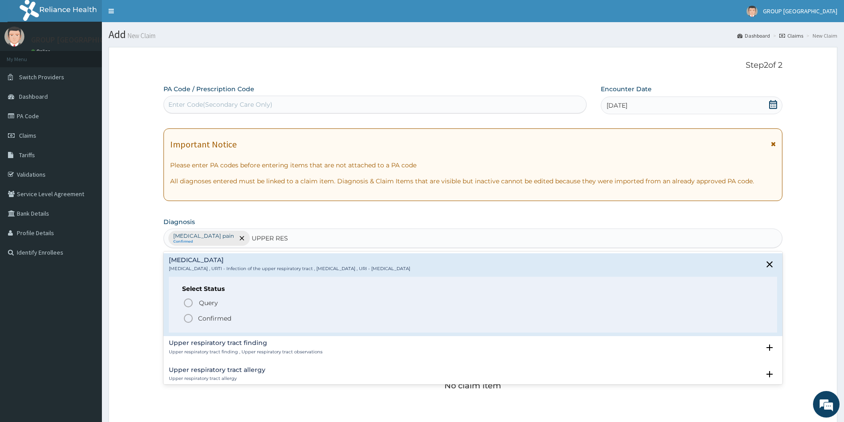
click at [185, 318] on icon "status option filled" at bounding box center [188, 318] width 11 height 11
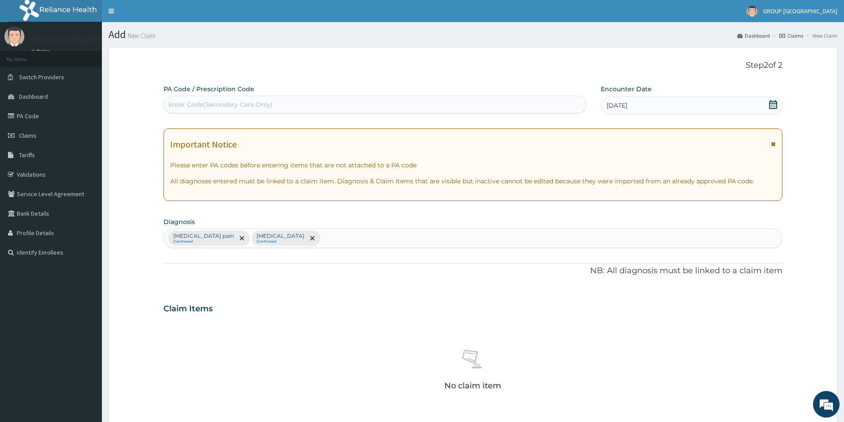
click at [323, 237] on input "text" at bounding box center [322, 238] width 1 height 9
